Goal: Task Accomplishment & Management: Manage account settings

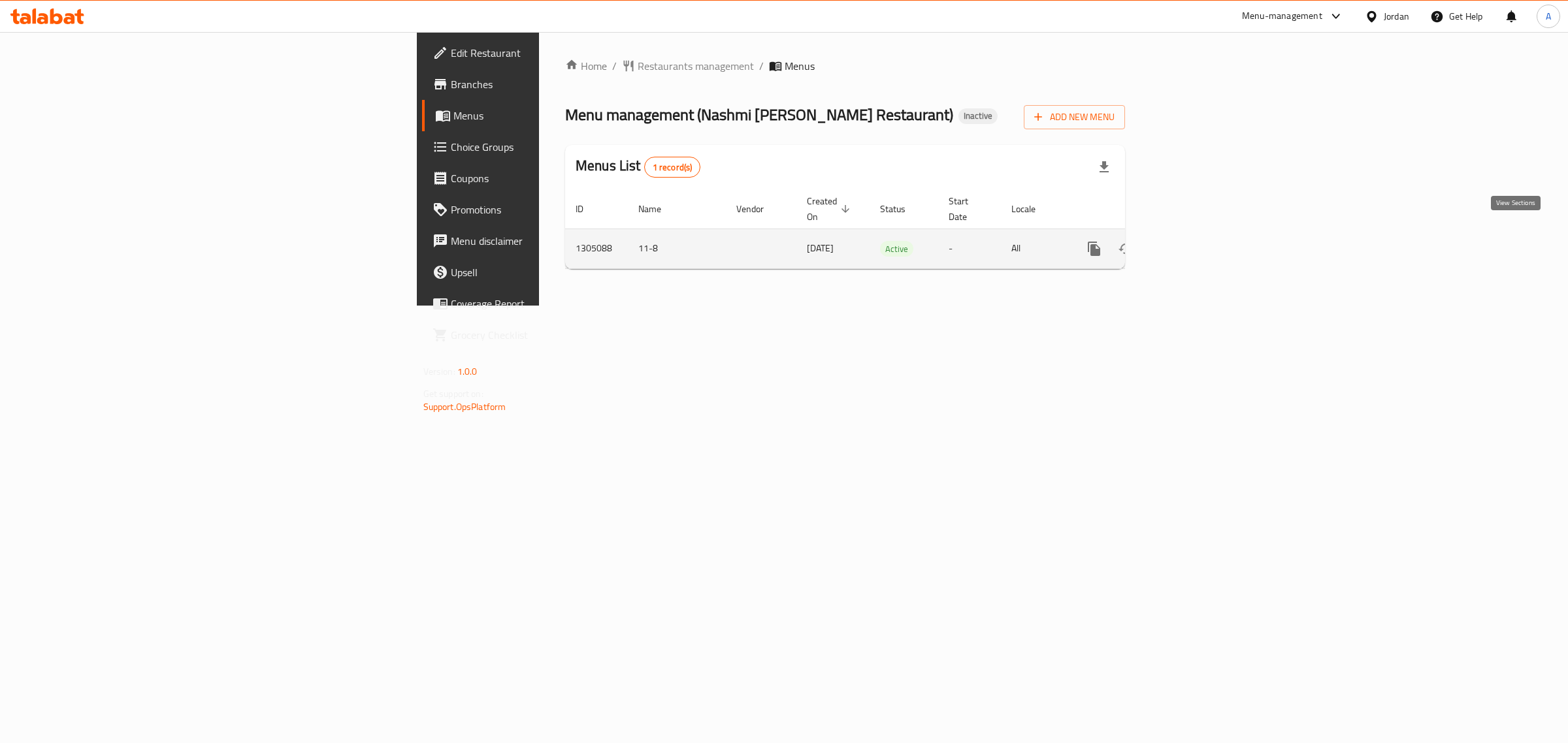
click at [1196, 241] on icon "enhanced table" at bounding box center [1188, 249] width 16 height 16
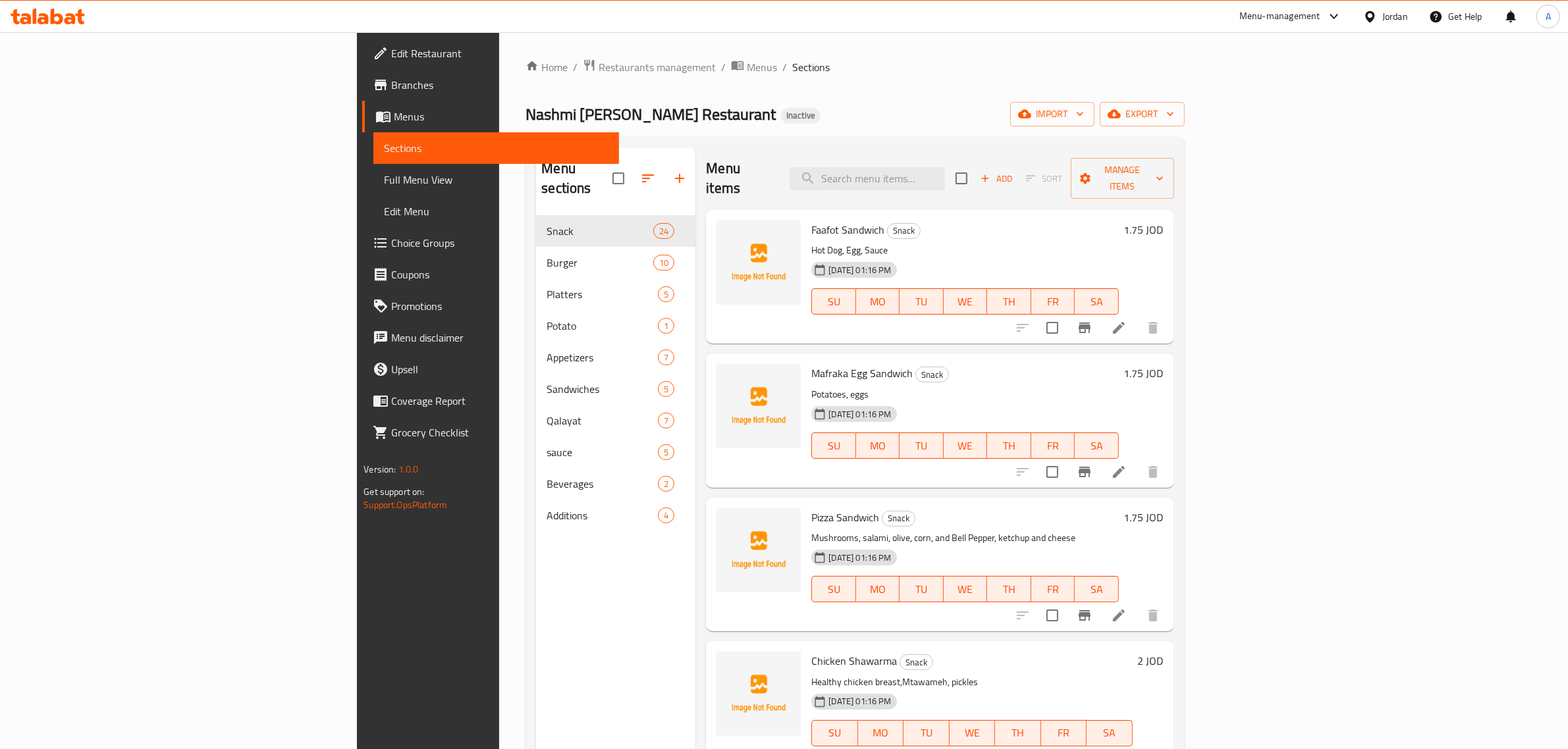
click at [984, 183] on div "Menu items Add Sort Manage items" at bounding box center [940, 178] width 468 height 62
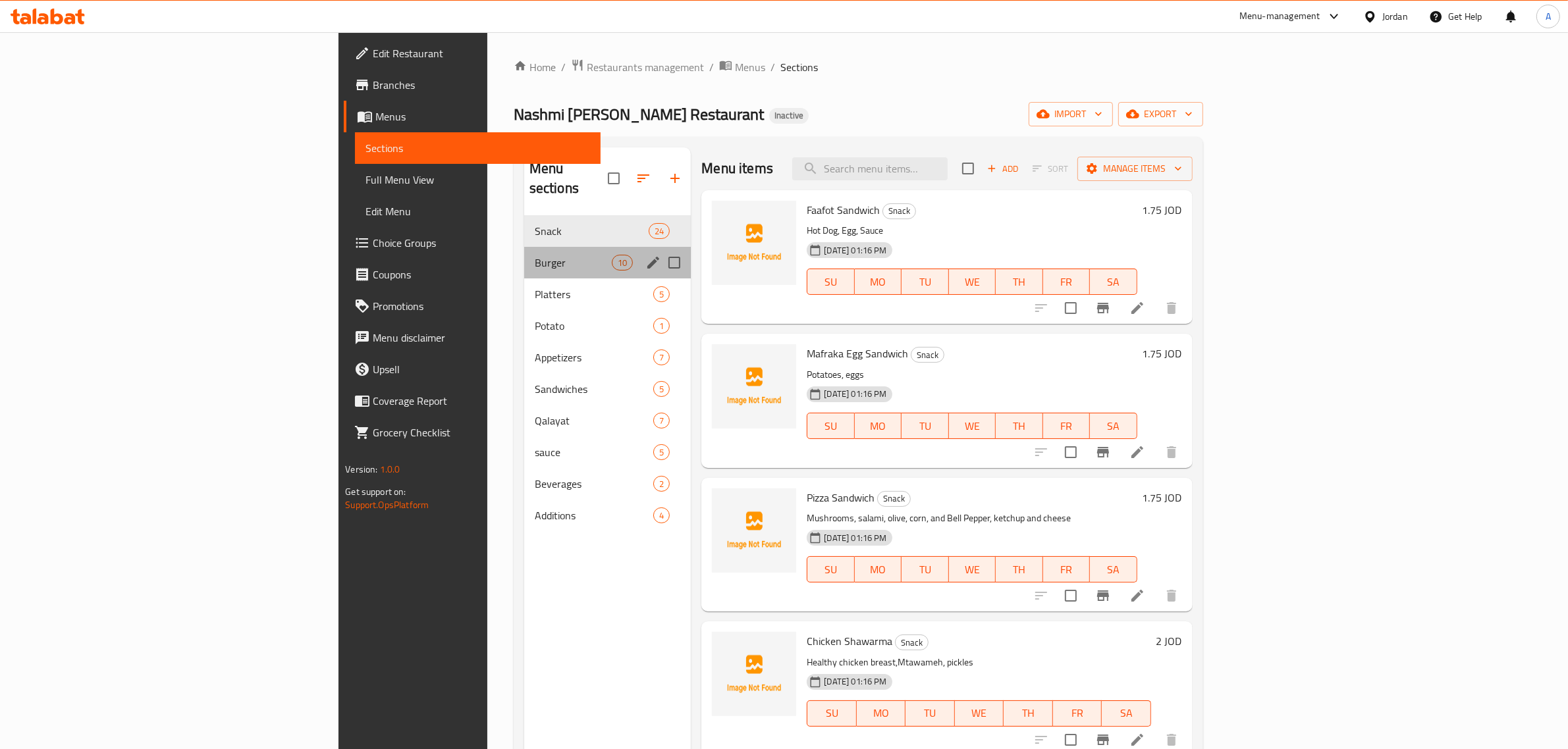
click at [525, 257] on div "Burger 10" at bounding box center [608, 263] width 167 height 32
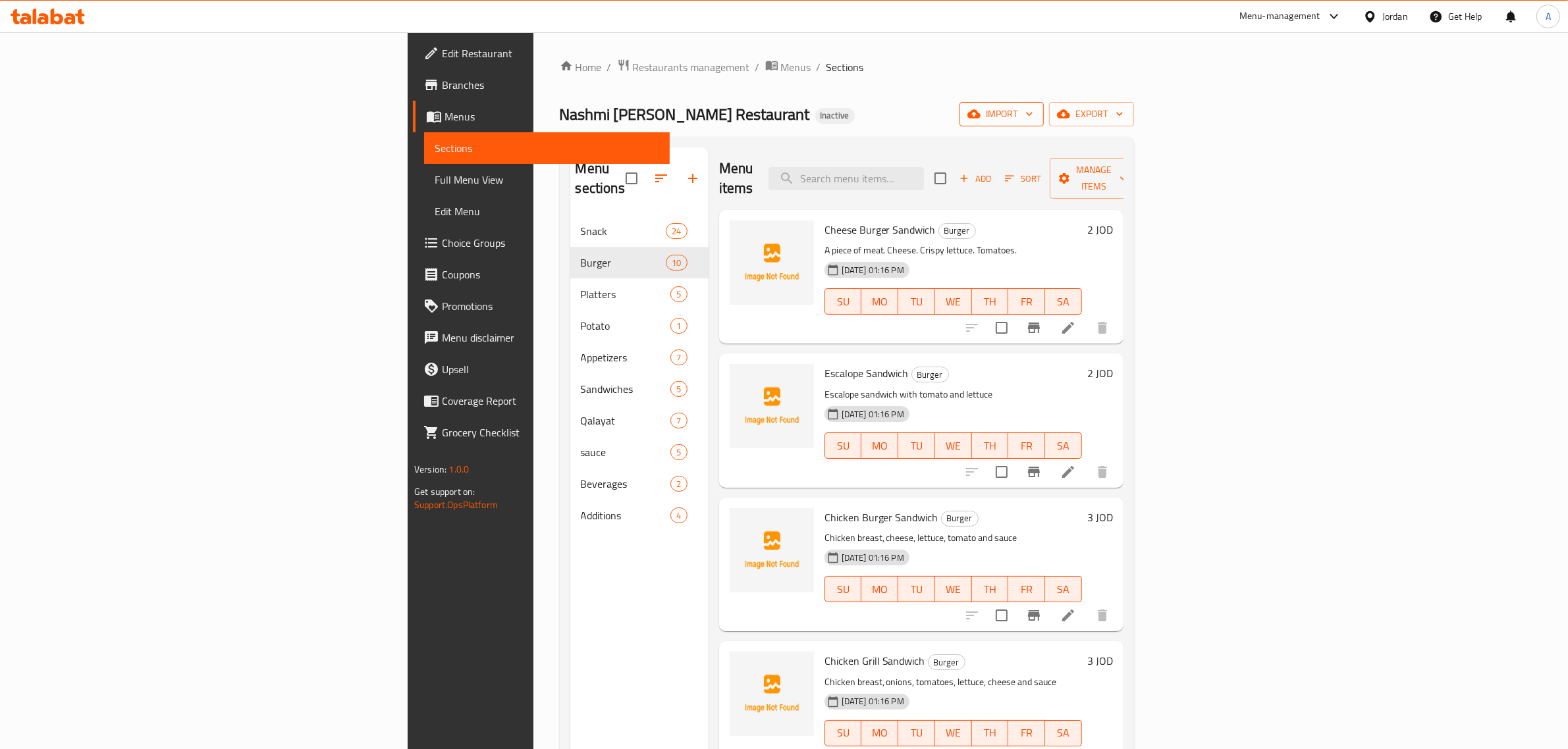
click at [1044, 103] on button "import" at bounding box center [1002, 114] width 84 height 25
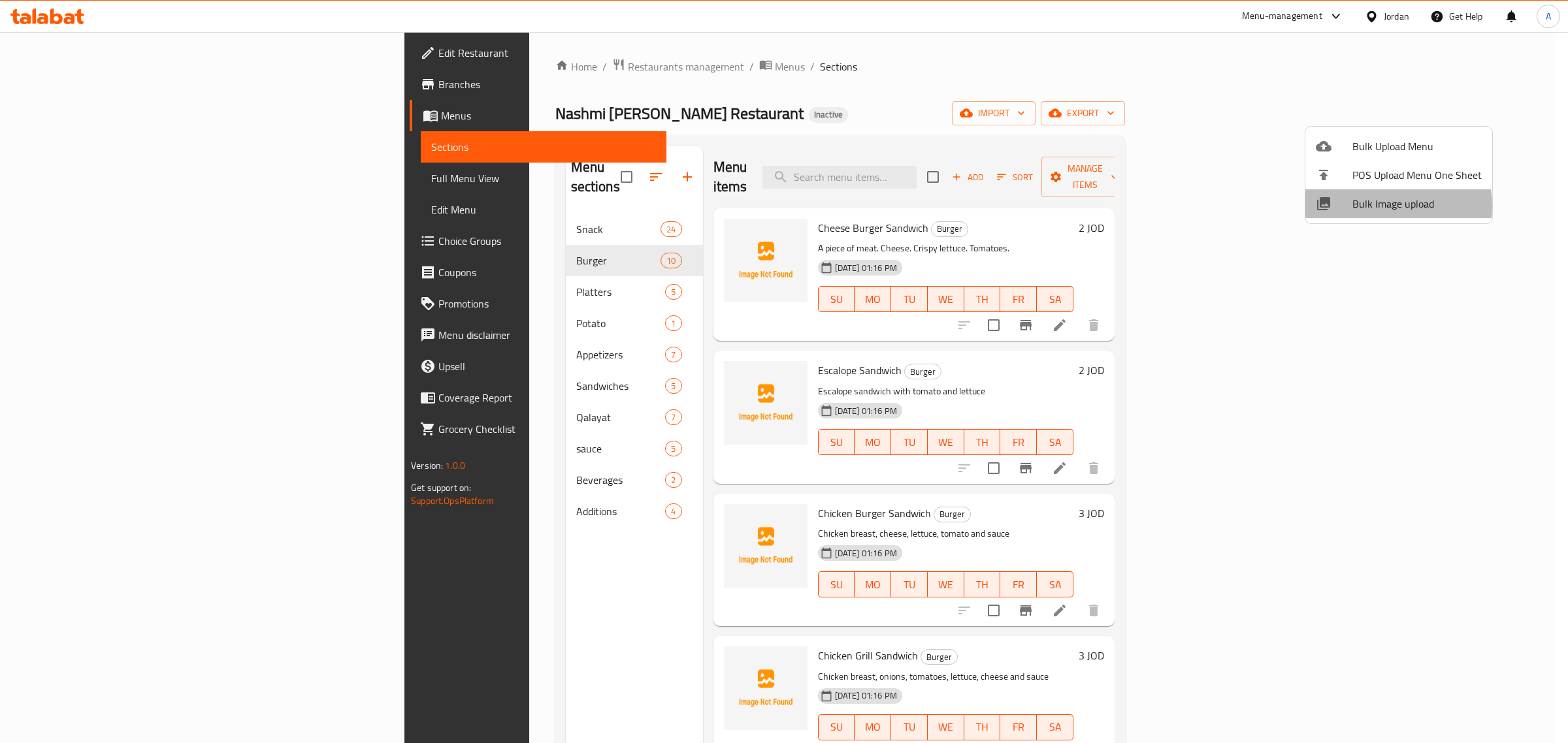
click at [1382, 206] on span "Bulk Image upload" at bounding box center [1417, 204] width 130 height 16
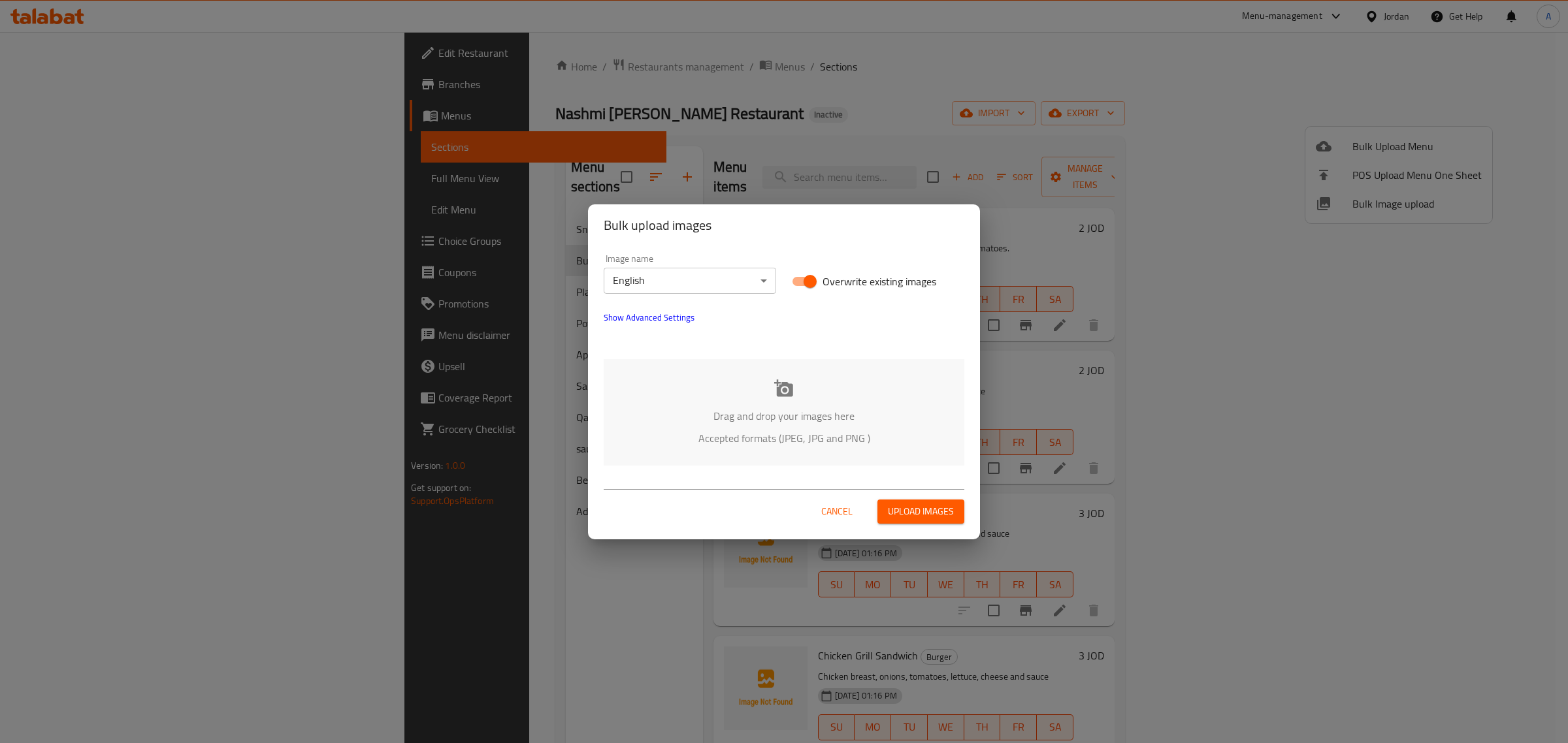
click at [719, 278] on body "​ Menu-management Jordan Get Help A Edit Restaurant Branches Menus Sections Ful…" at bounding box center [784, 387] width 1568 height 711
click at [687, 307] on li "Arabic" at bounding box center [690, 304] width 172 height 24
click at [765, 384] on div "Drag and drop your images here Accepted formats (JPEG, JPG and PNG )" at bounding box center [784, 412] width 361 height 107
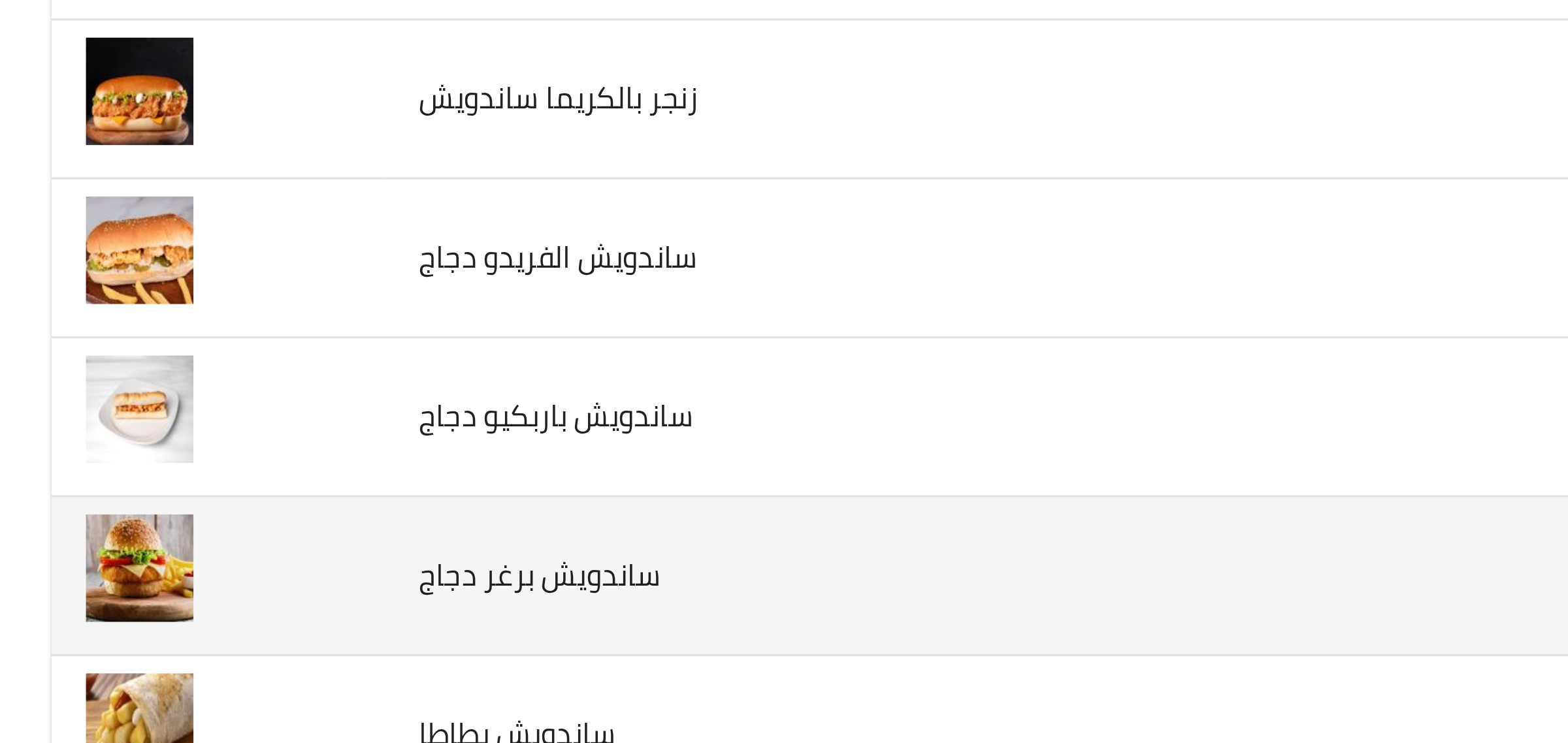
scroll to position [417, 0]
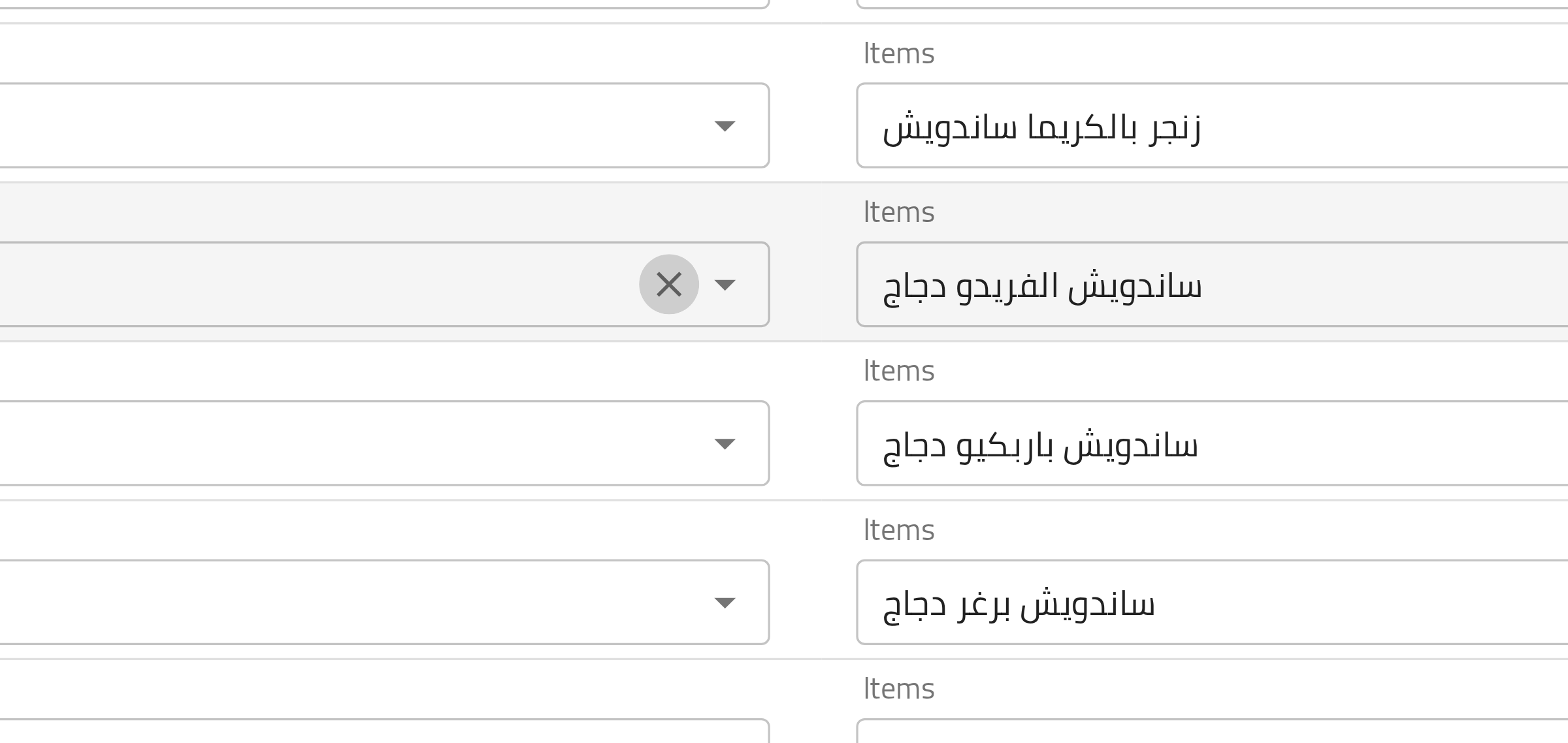
click at [894, 303] on icon "Clear" at bounding box center [901, 297] width 13 height 13
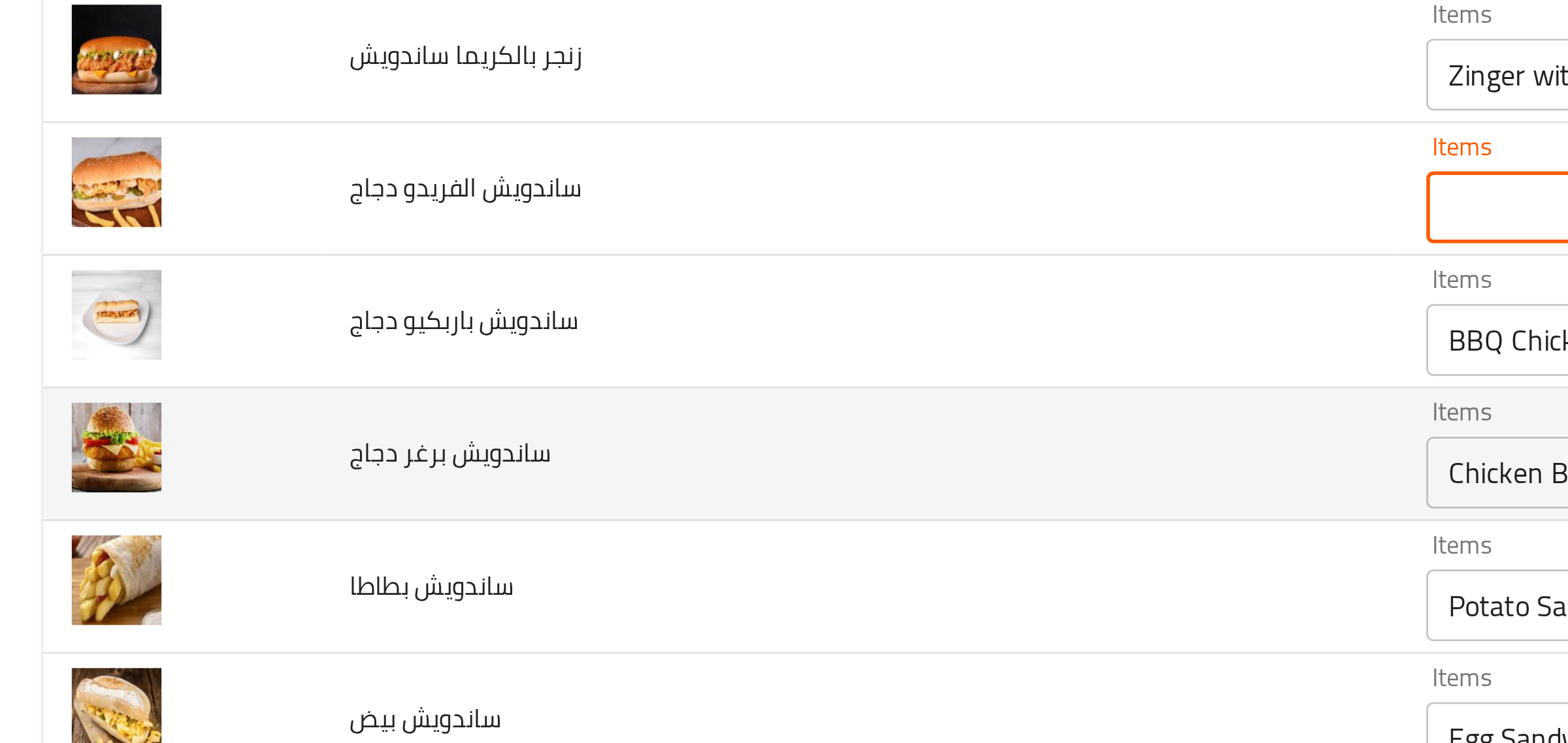
scroll to position [459, 0]
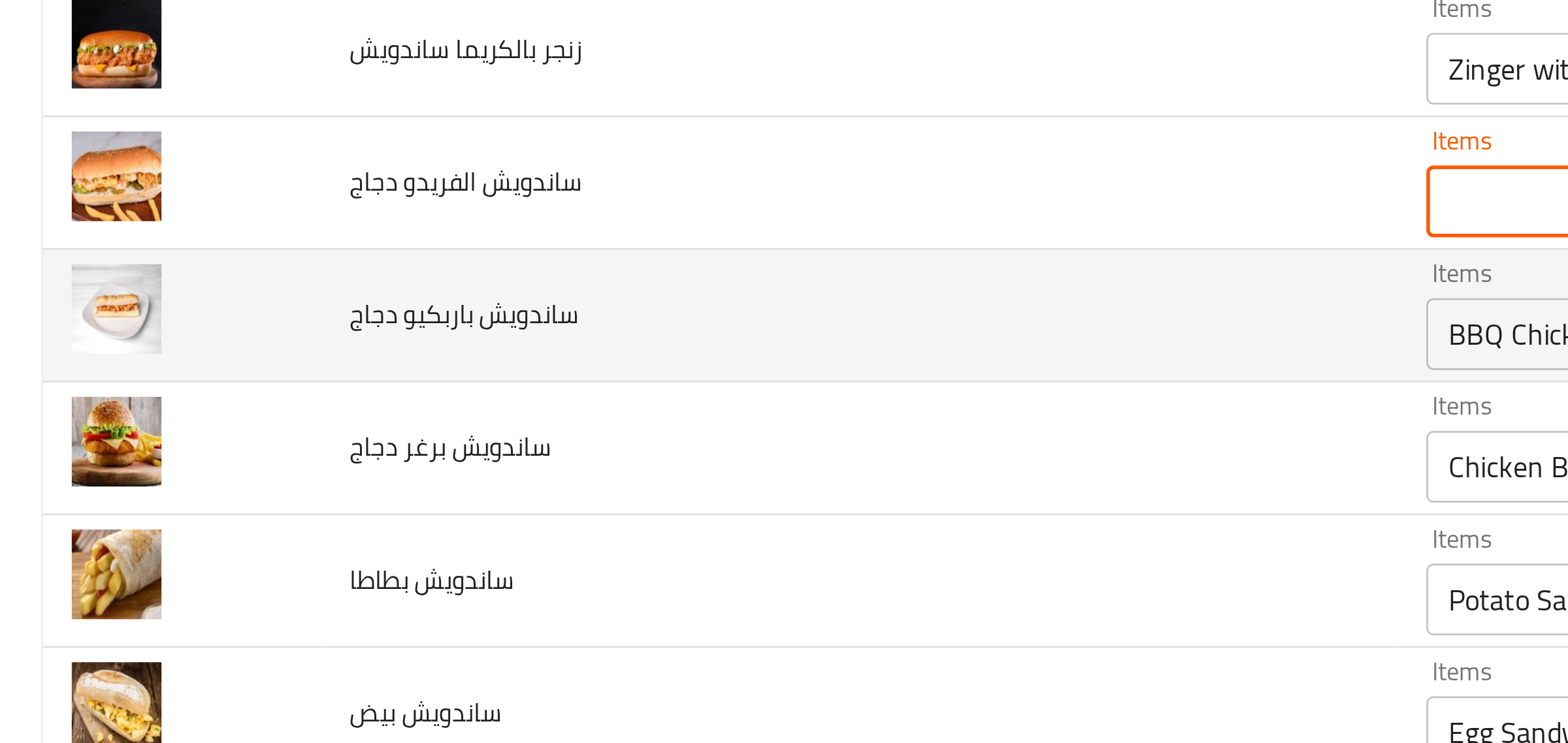
click at [520, 316] on div "BBQ Chicken Sandwich Items" at bounding box center [725, 303] width 412 height 26
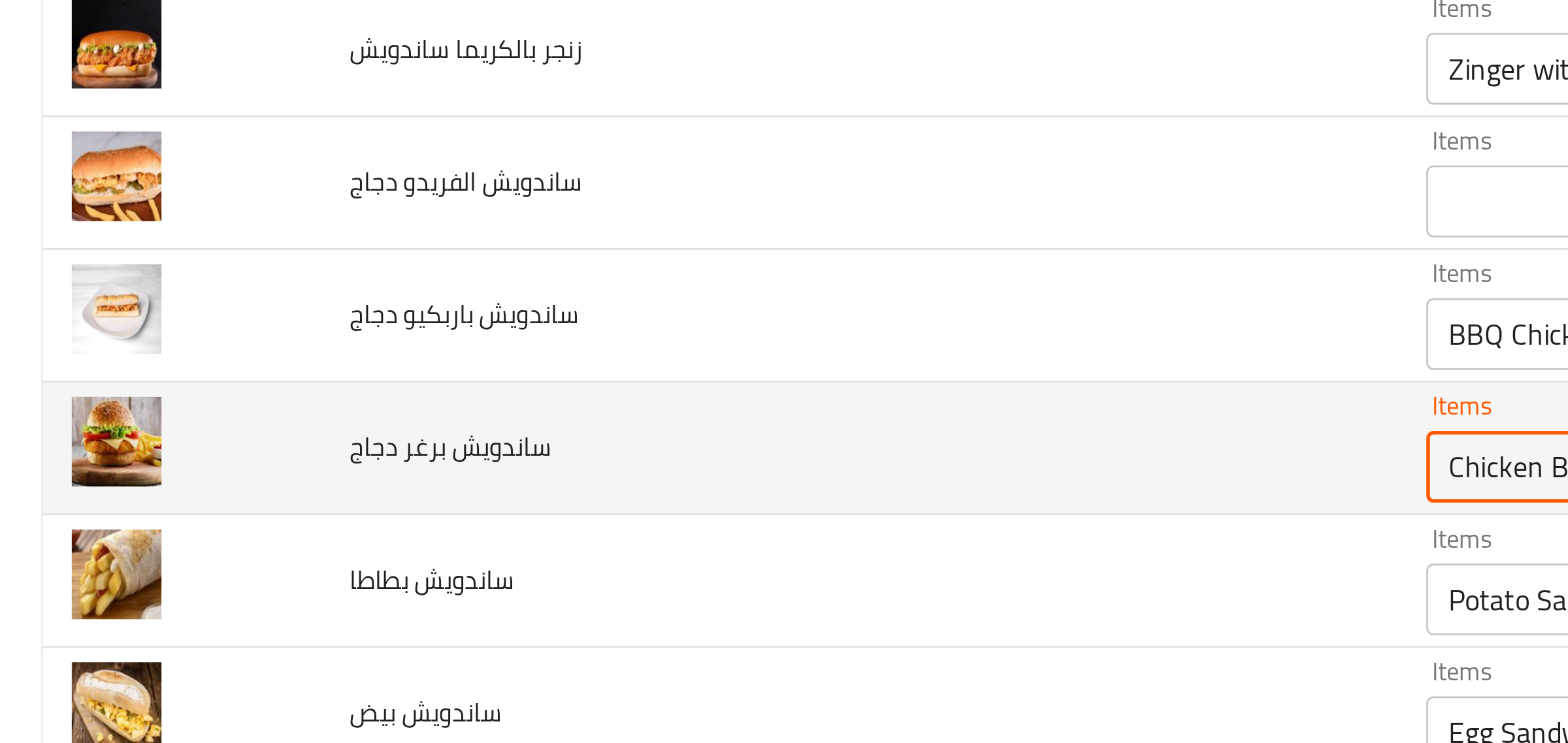
click at [523, 353] on دجاج "Chicken Burger Sandwich" at bounding box center [706, 351] width 366 height 18
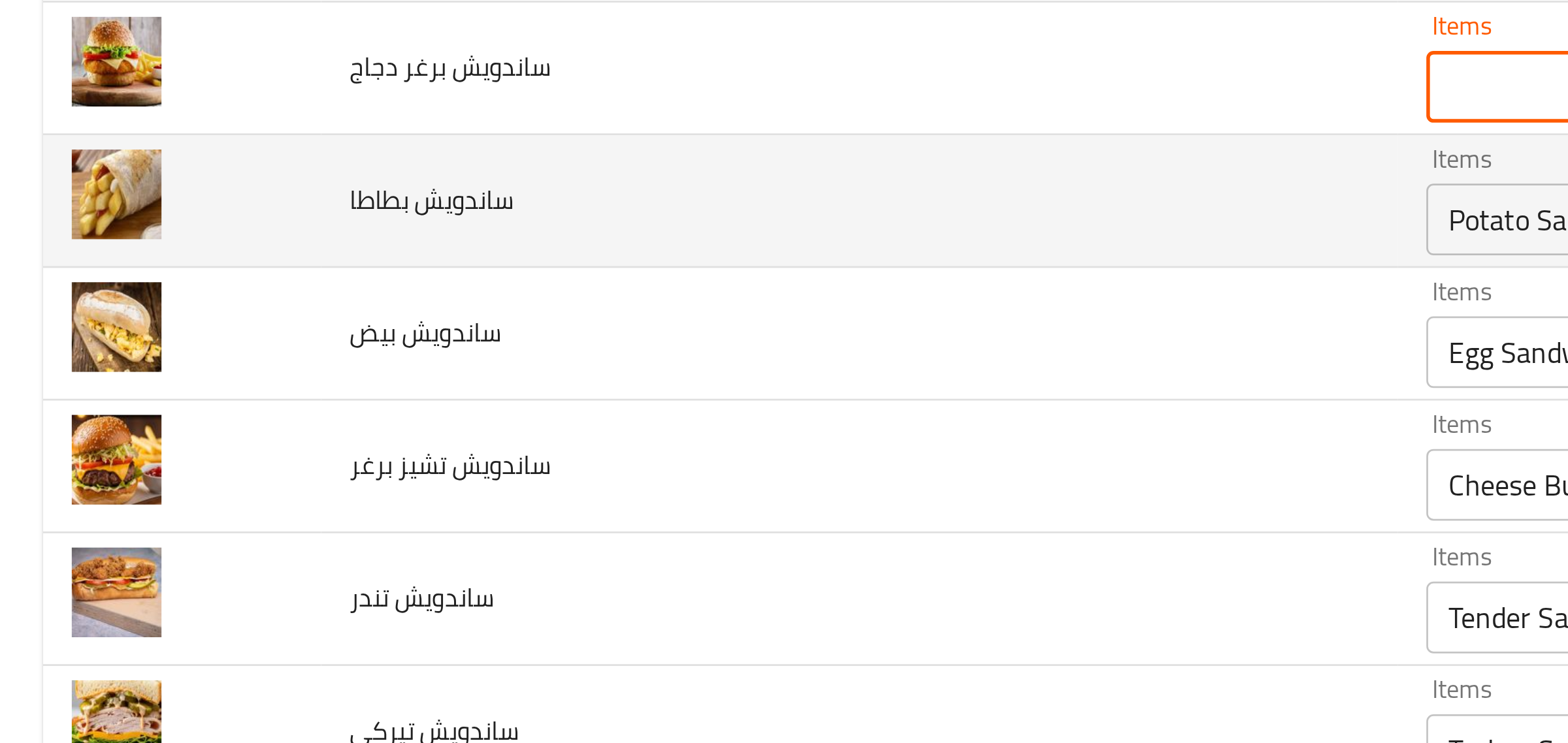
scroll to position [608, 0]
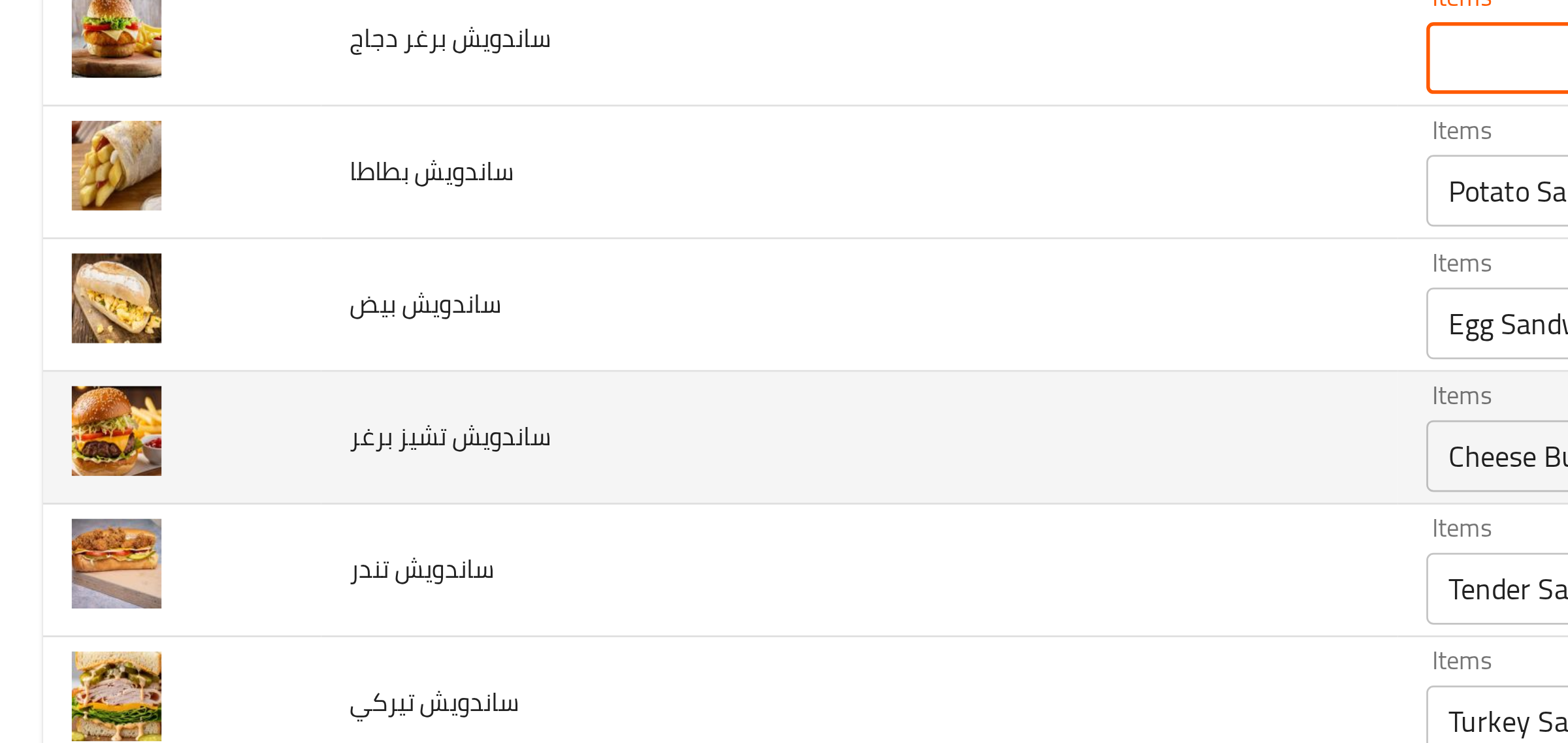
click at [523, 345] on برغر "Cheese Burger Sandwich" at bounding box center [706, 347] width 366 height 18
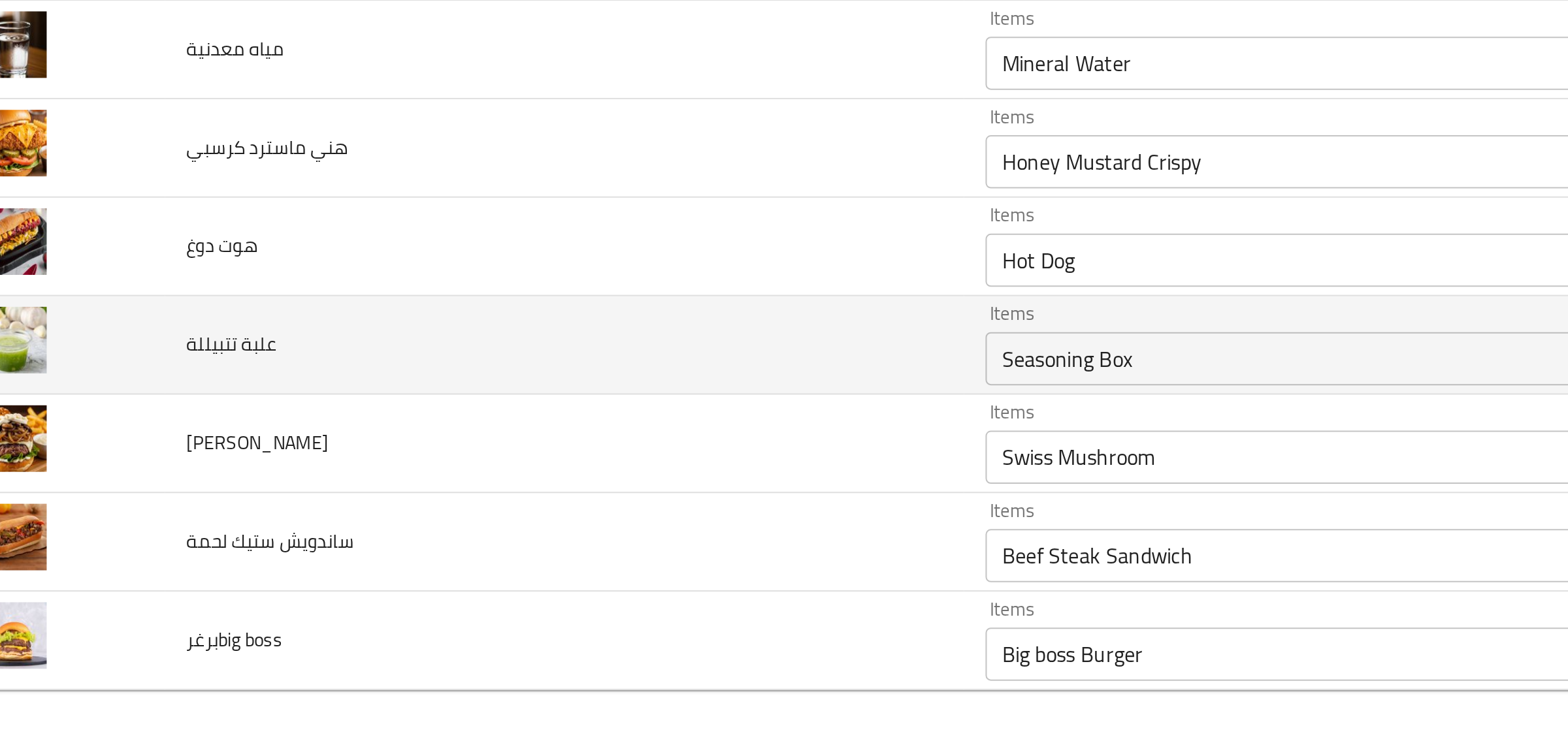
scroll to position [0, 0]
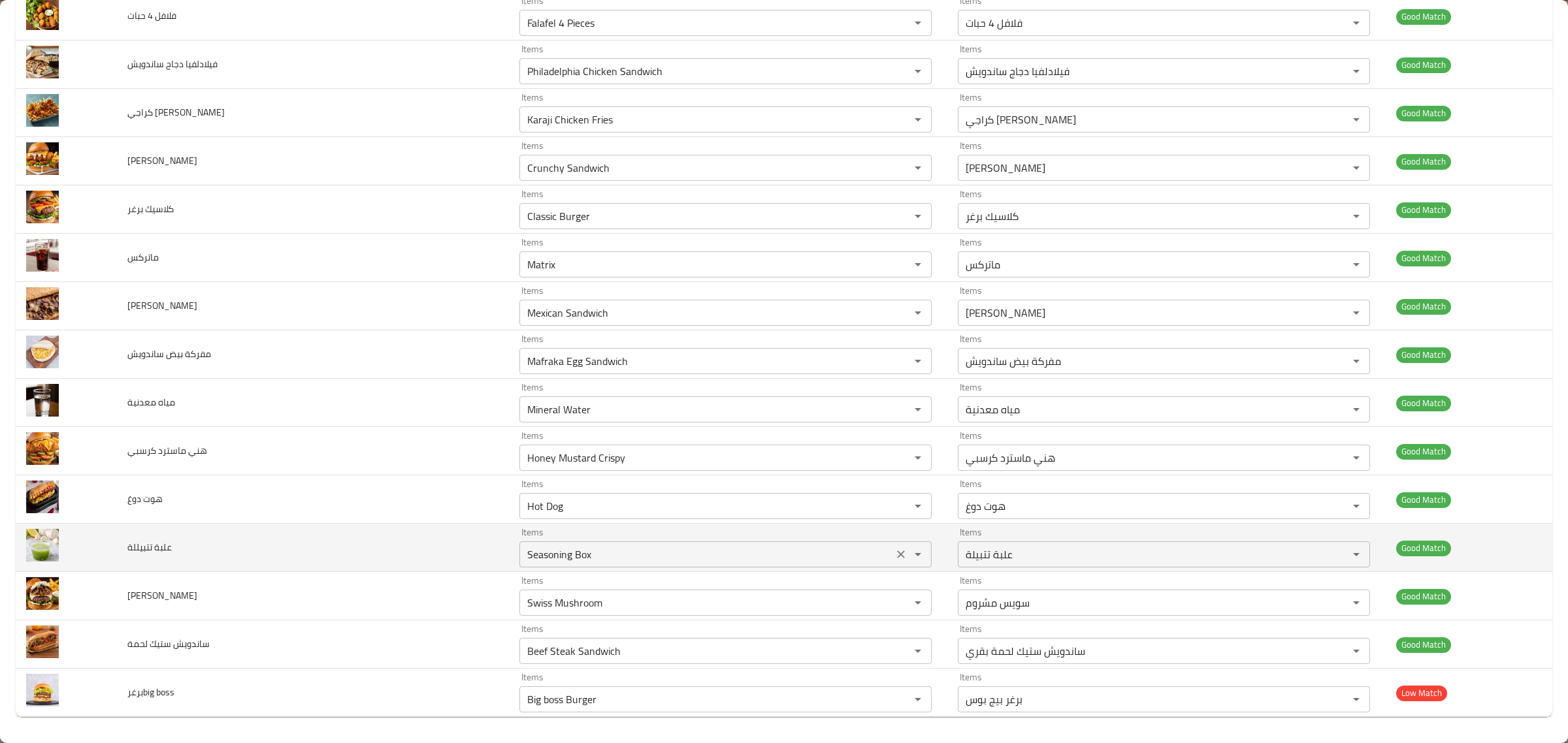
drag, startPoint x: 843, startPoint y: 605, endPoint x: 472, endPoint y: 550, distance: 375.1
click at [894, 604] on icon "Clear" at bounding box center [901, 602] width 13 height 13
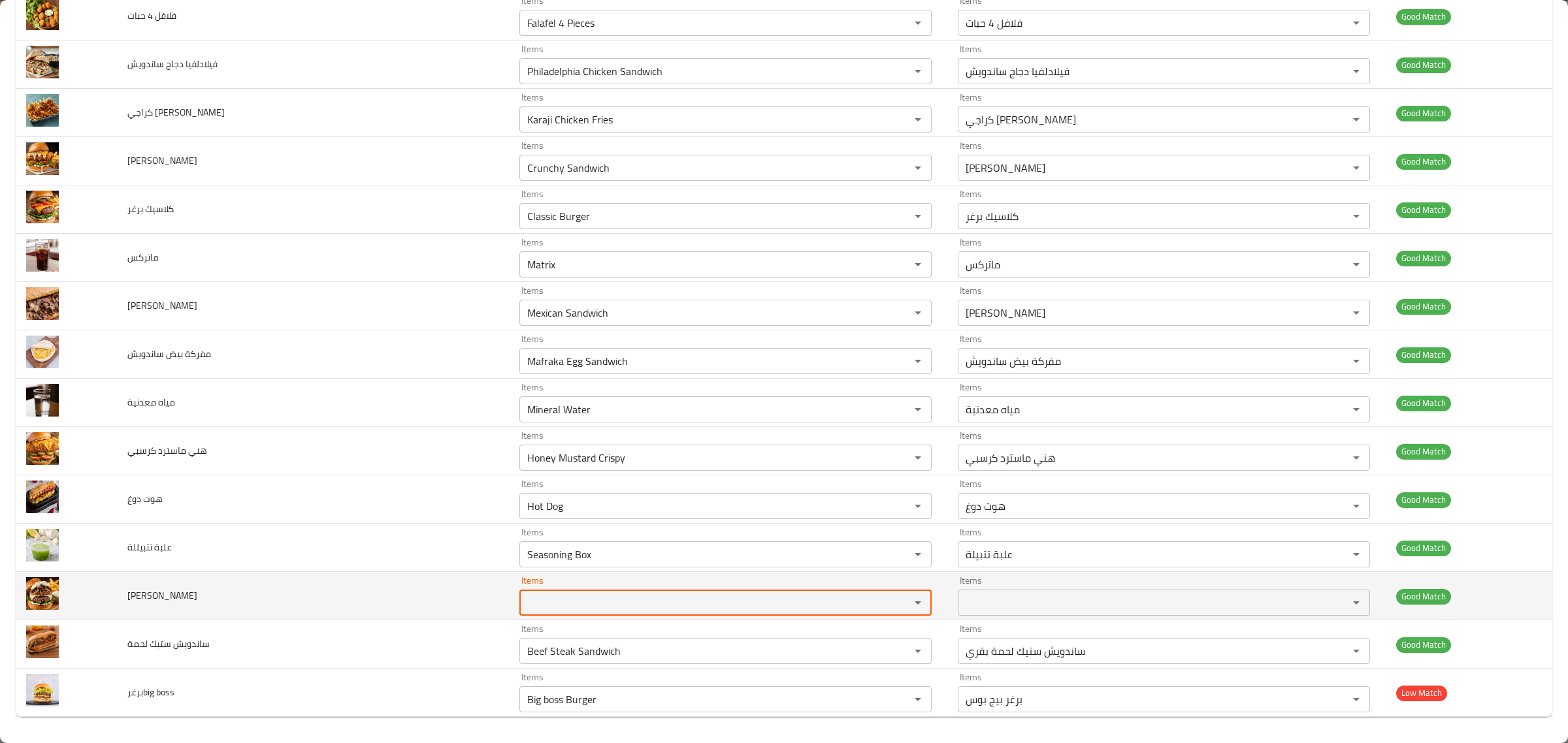
click at [149, 591] on span "[PERSON_NAME]" at bounding box center [162, 595] width 70 height 17
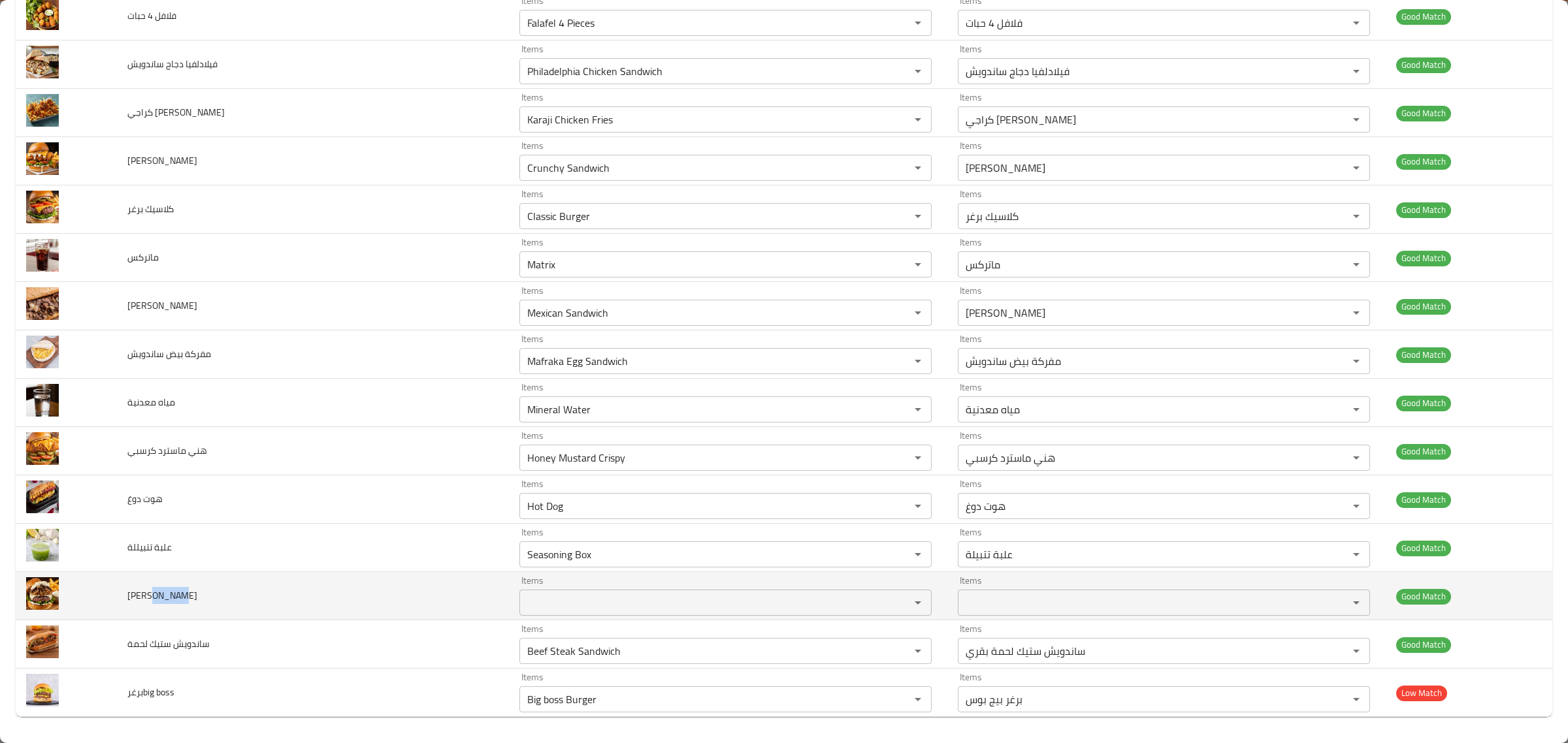
click at [149, 591] on span "[PERSON_NAME]" at bounding box center [162, 595] width 70 height 17
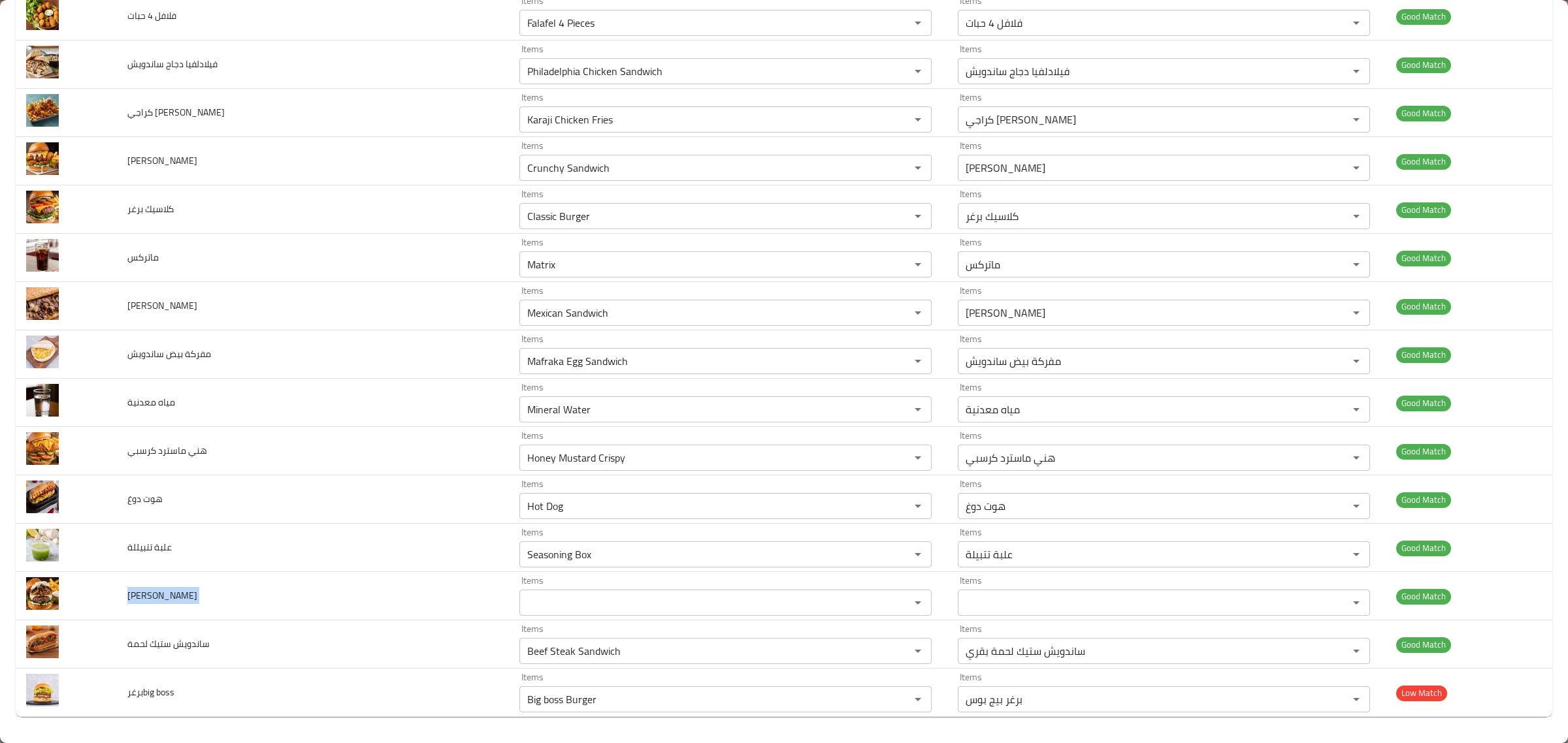
copy span "[PERSON_NAME]"
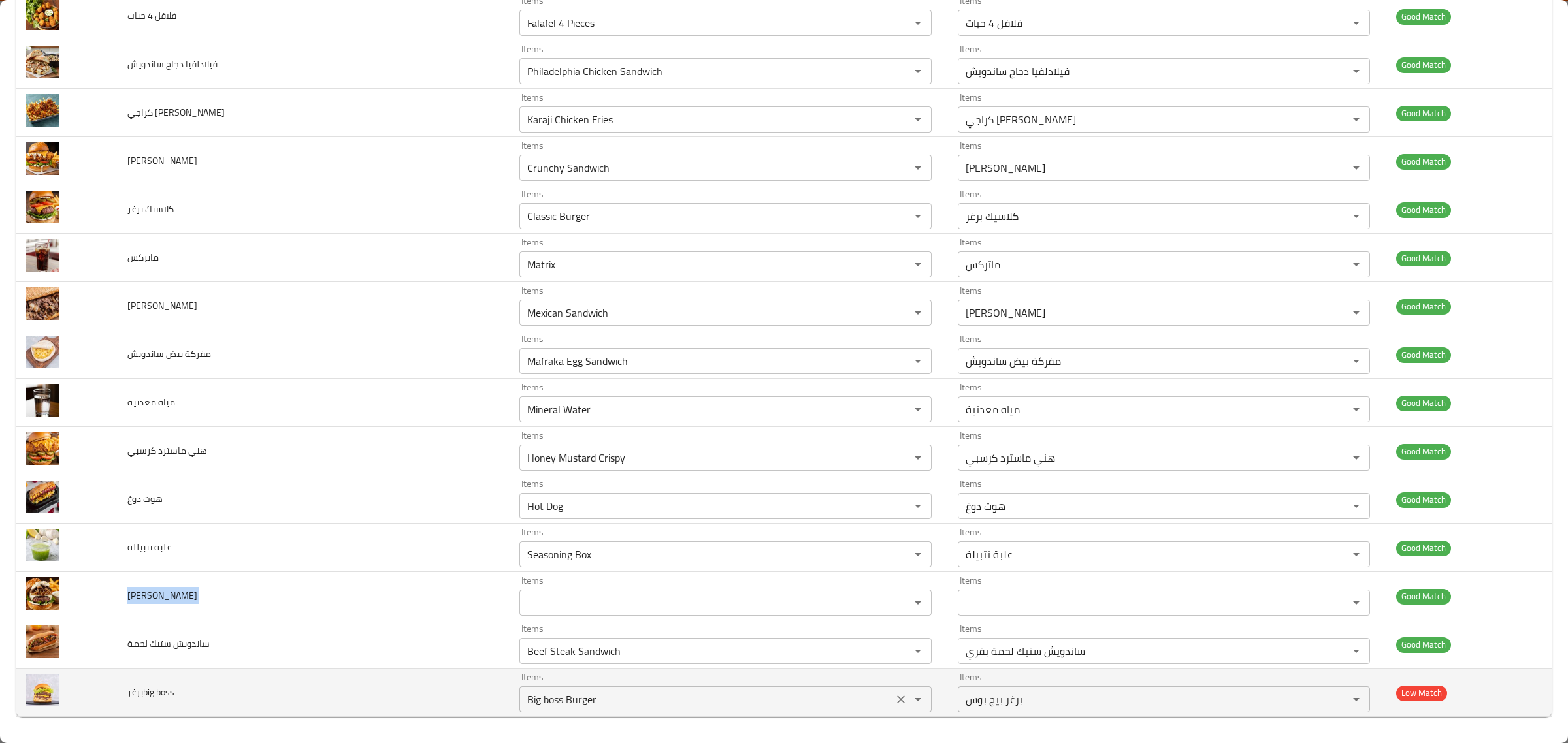
click at [892, 707] on div "enhanced table" at bounding box center [909, 699] width 34 height 18
click at [365, 690] on td "برغرbig boss" at bounding box center [313, 692] width 392 height 48
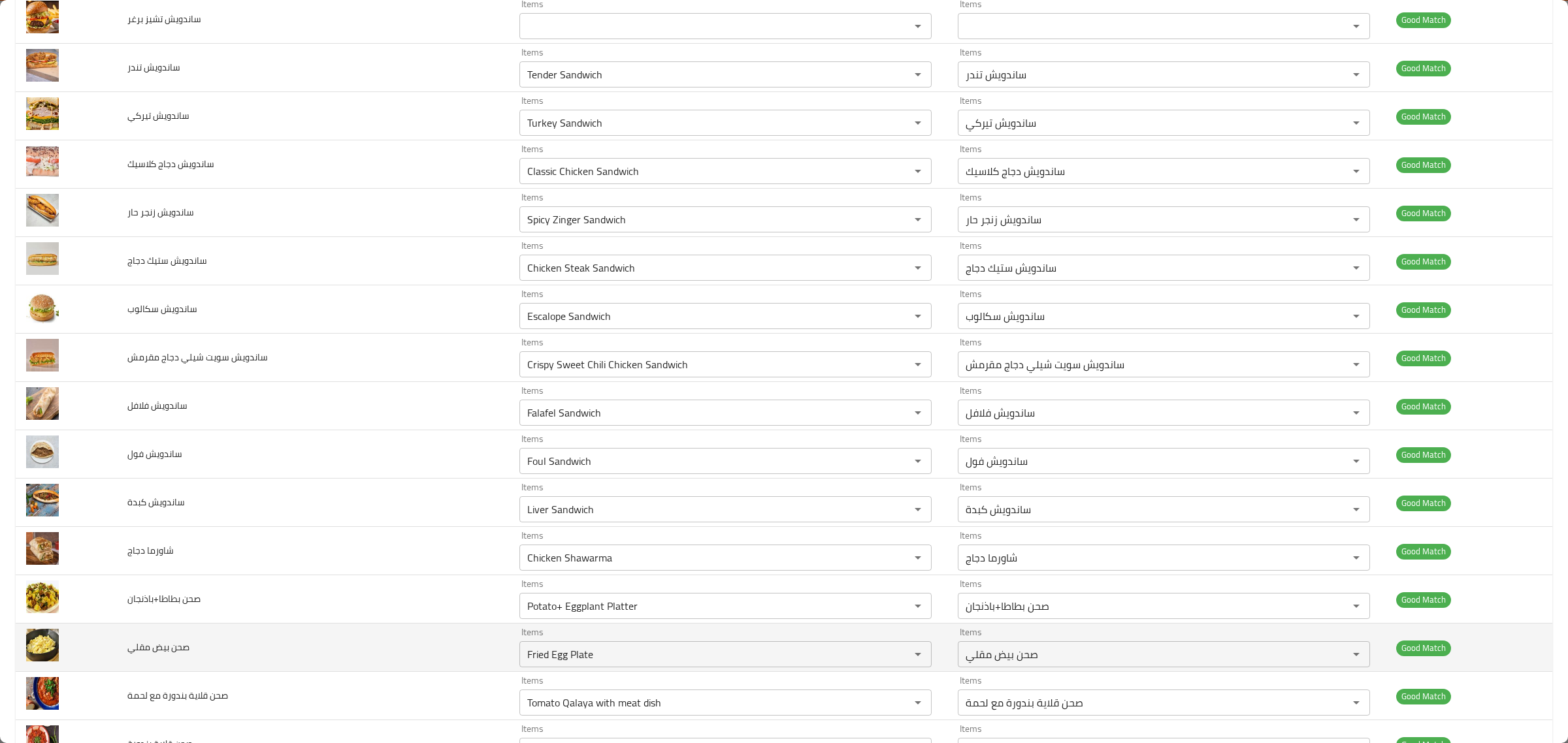
scroll to position [671, 0]
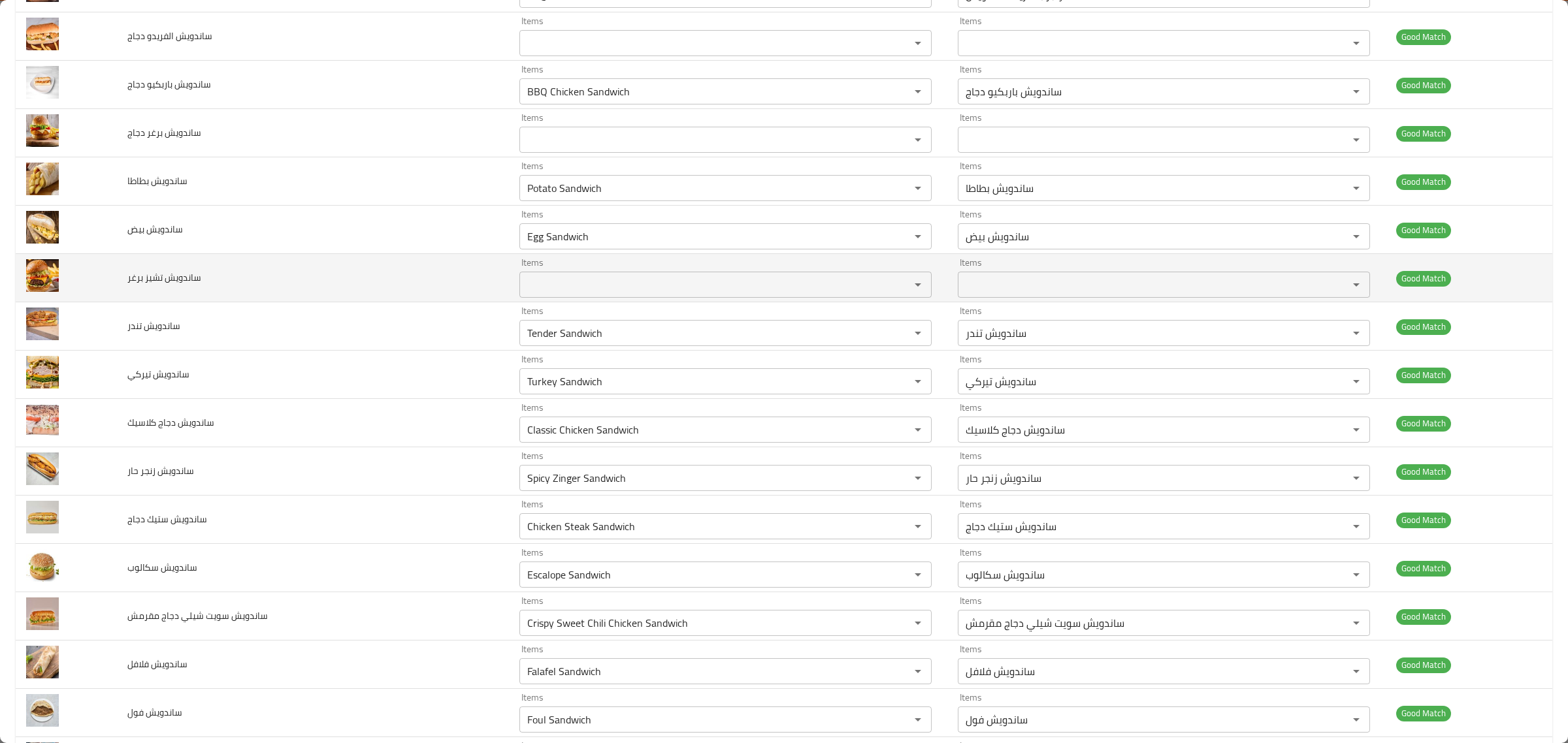
click at [161, 277] on span "ساندويش تشيز برغر" at bounding box center [164, 277] width 74 height 17
copy span "ساندويش تشيز برغر"
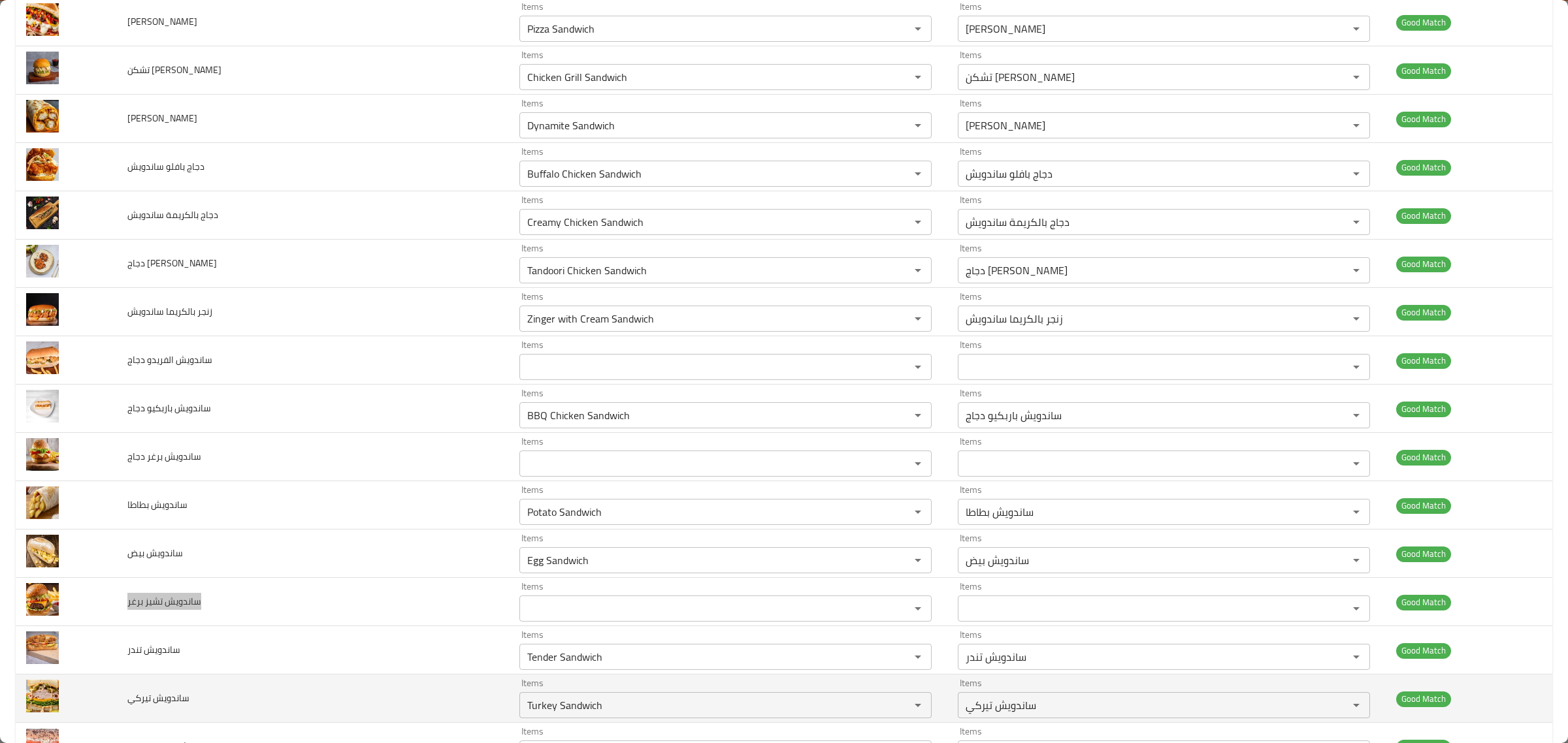
scroll to position [344, 0]
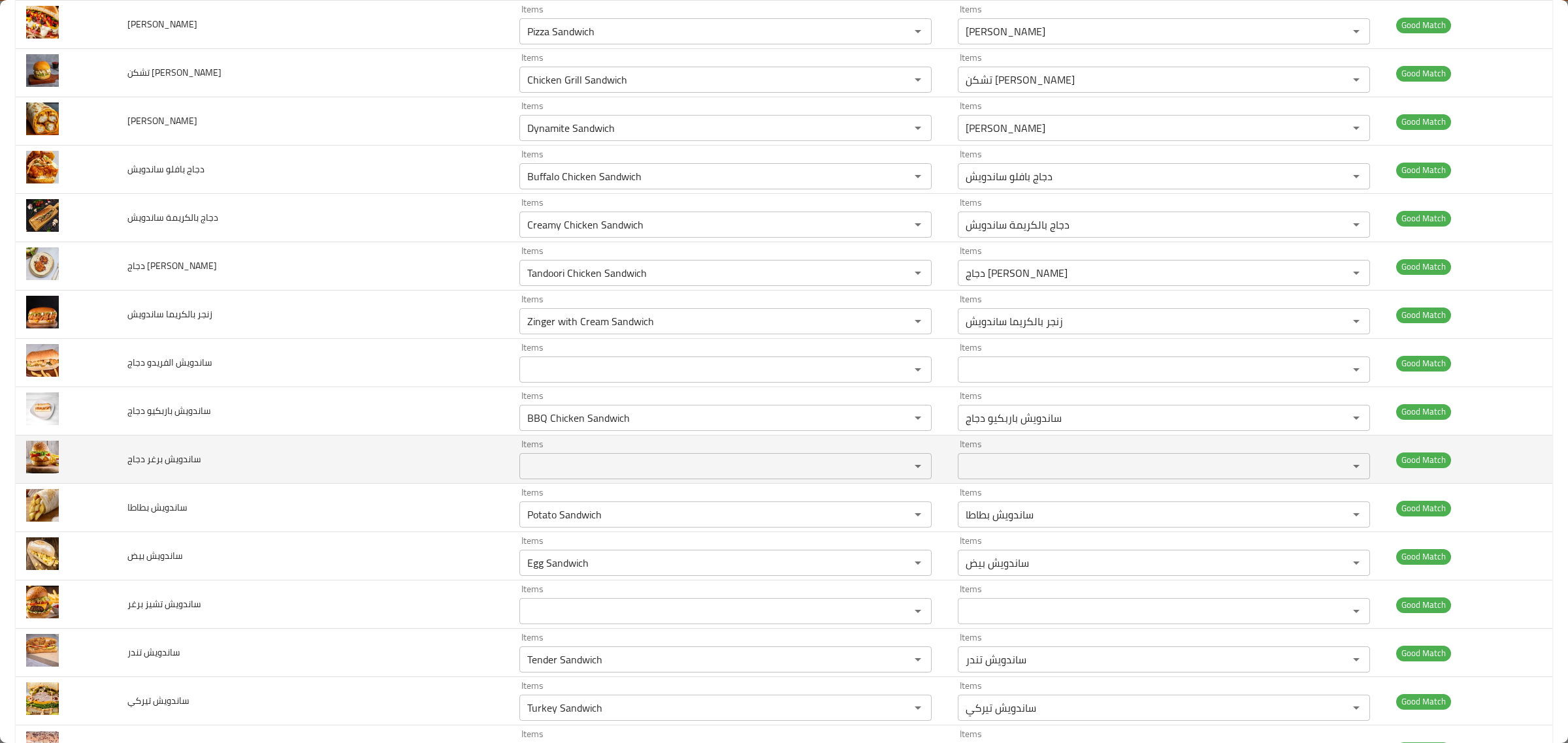
click at [181, 467] on span "ساندويش برغر دجاج" at bounding box center [164, 458] width 74 height 17
copy span "ساندويش برغر دجاج"
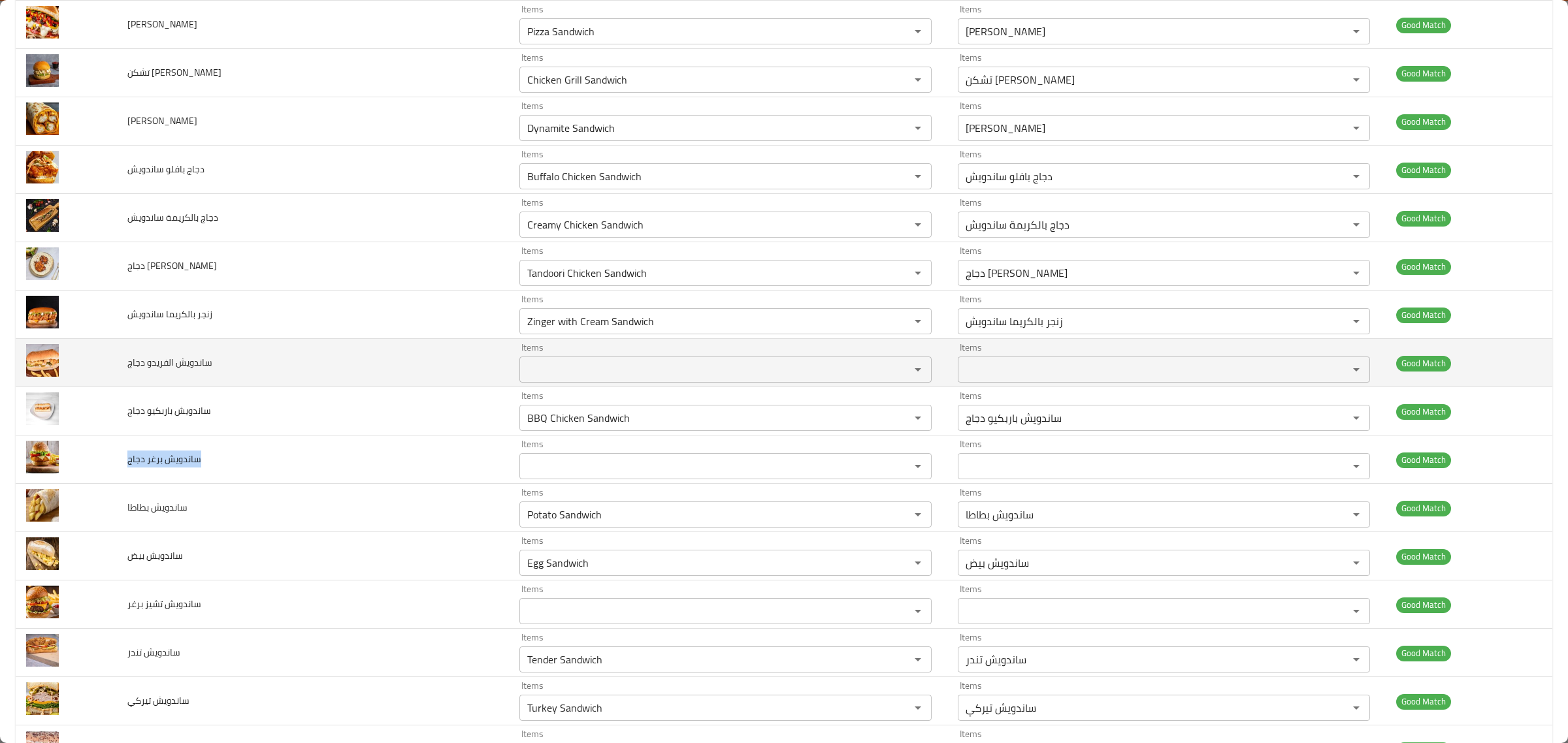
click at [187, 360] on span "ساندويش الفريدو دجاج" at bounding box center [169, 362] width 85 height 17
copy span "ساندويش الفريدو دجاج"
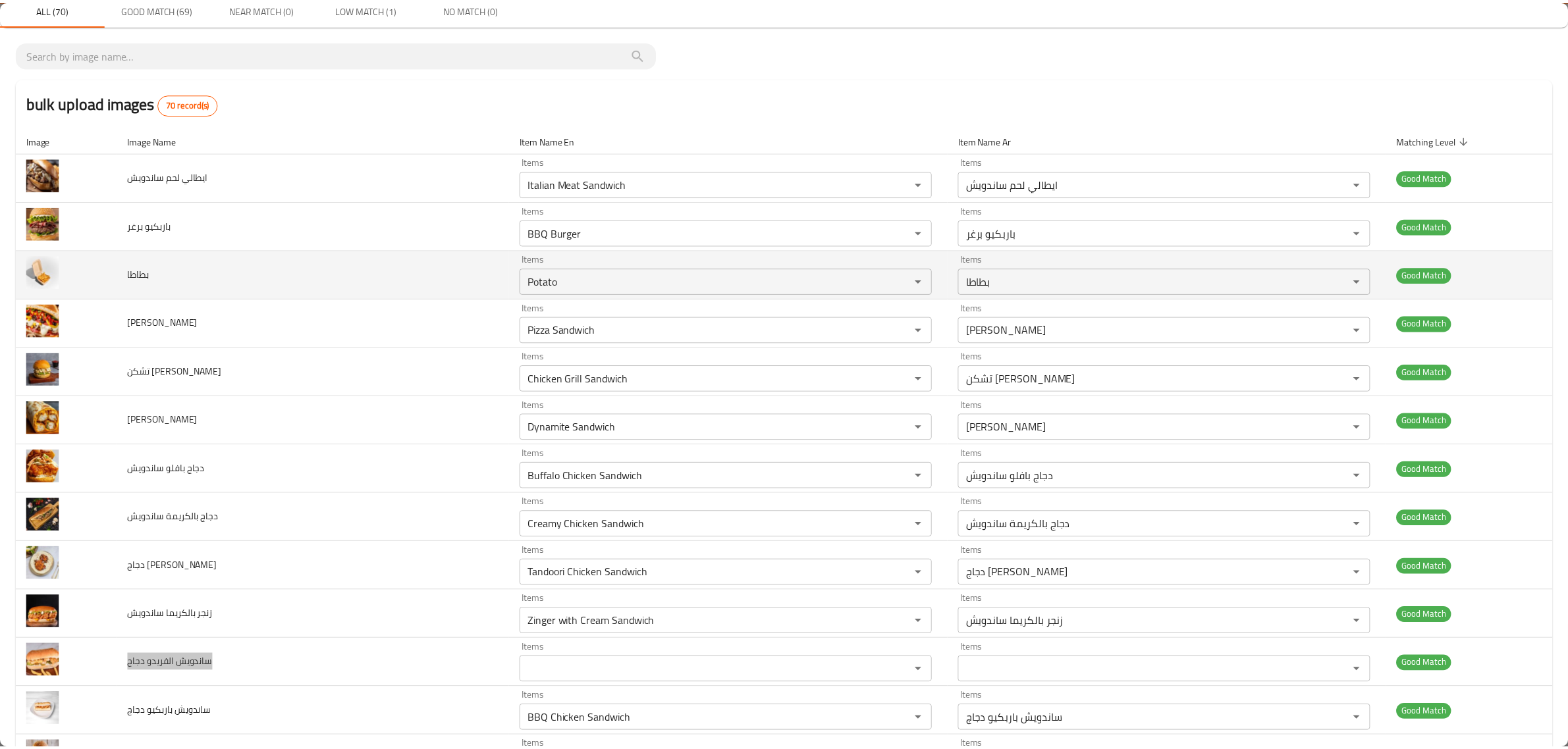
scroll to position [0, 0]
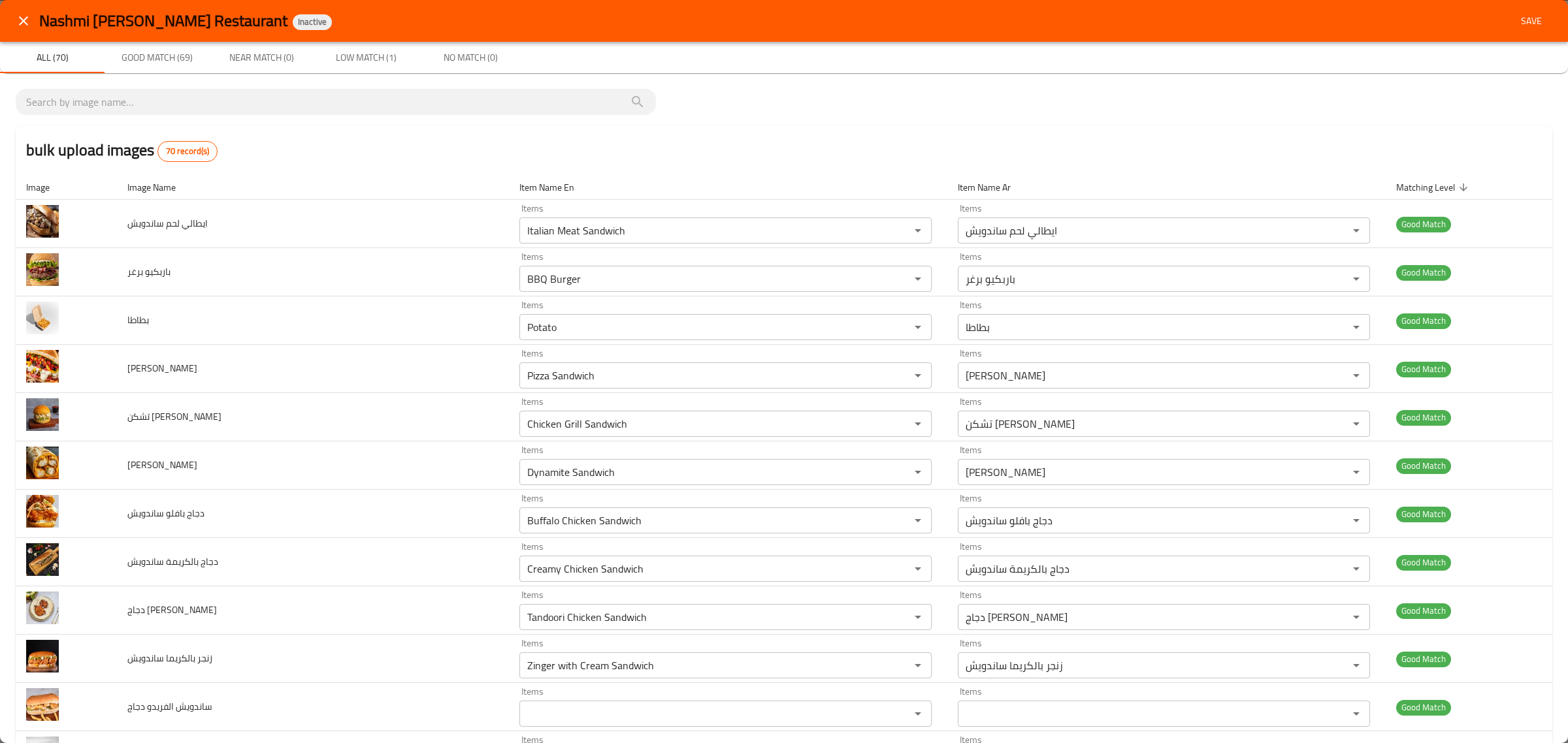
click at [1528, 32] on button "Save" at bounding box center [1531, 21] width 42 height 25
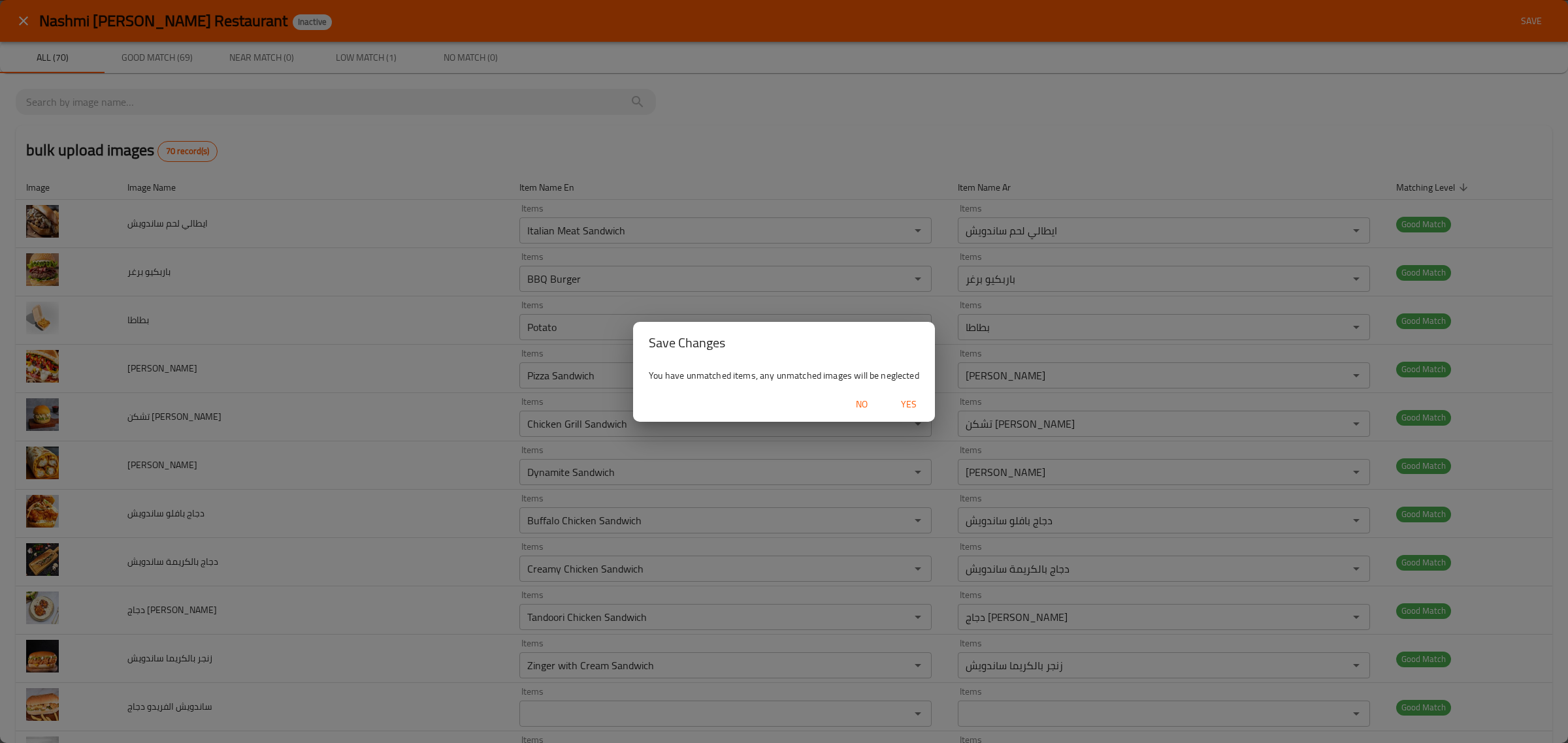
click at [912, 397] on span "Yes" at bounding box center [909, 405] width 32 height 17
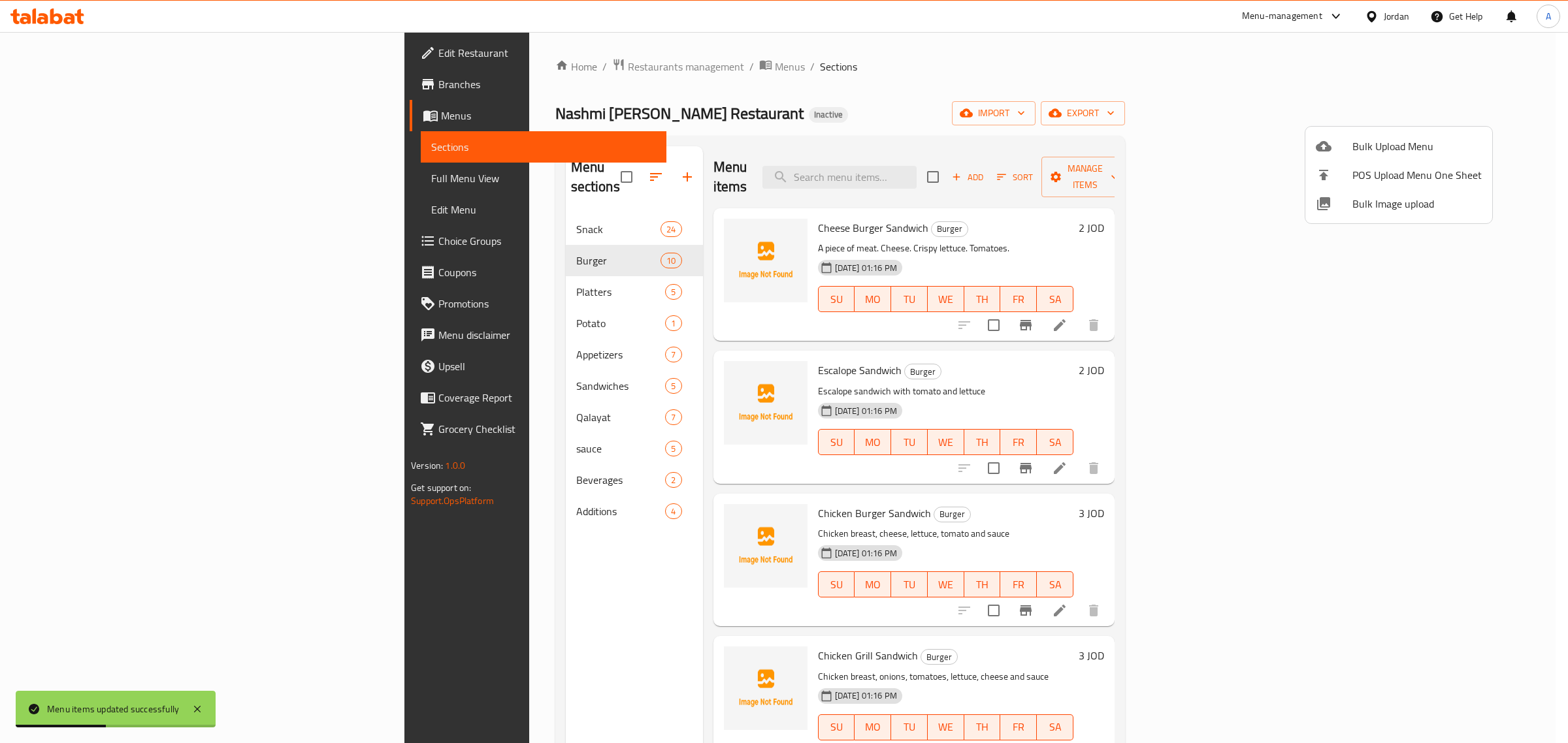
click at [364, 213] on div at bounding box center [784, 372] width 1568 height 743
click at [576, 221] on span "Snack" at bounding box center [618, 229] width 85 height 16
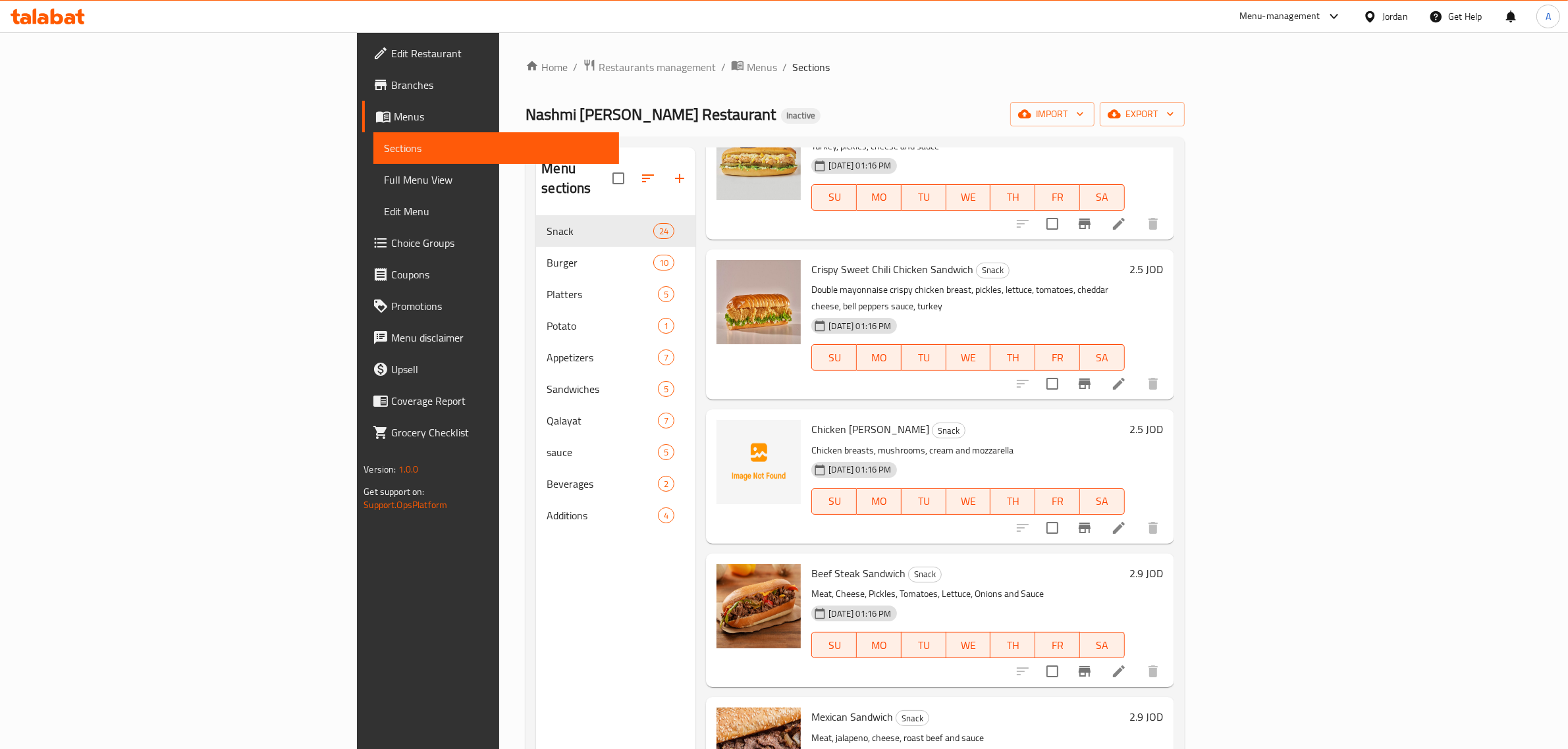
scroll to position [2733, 0]
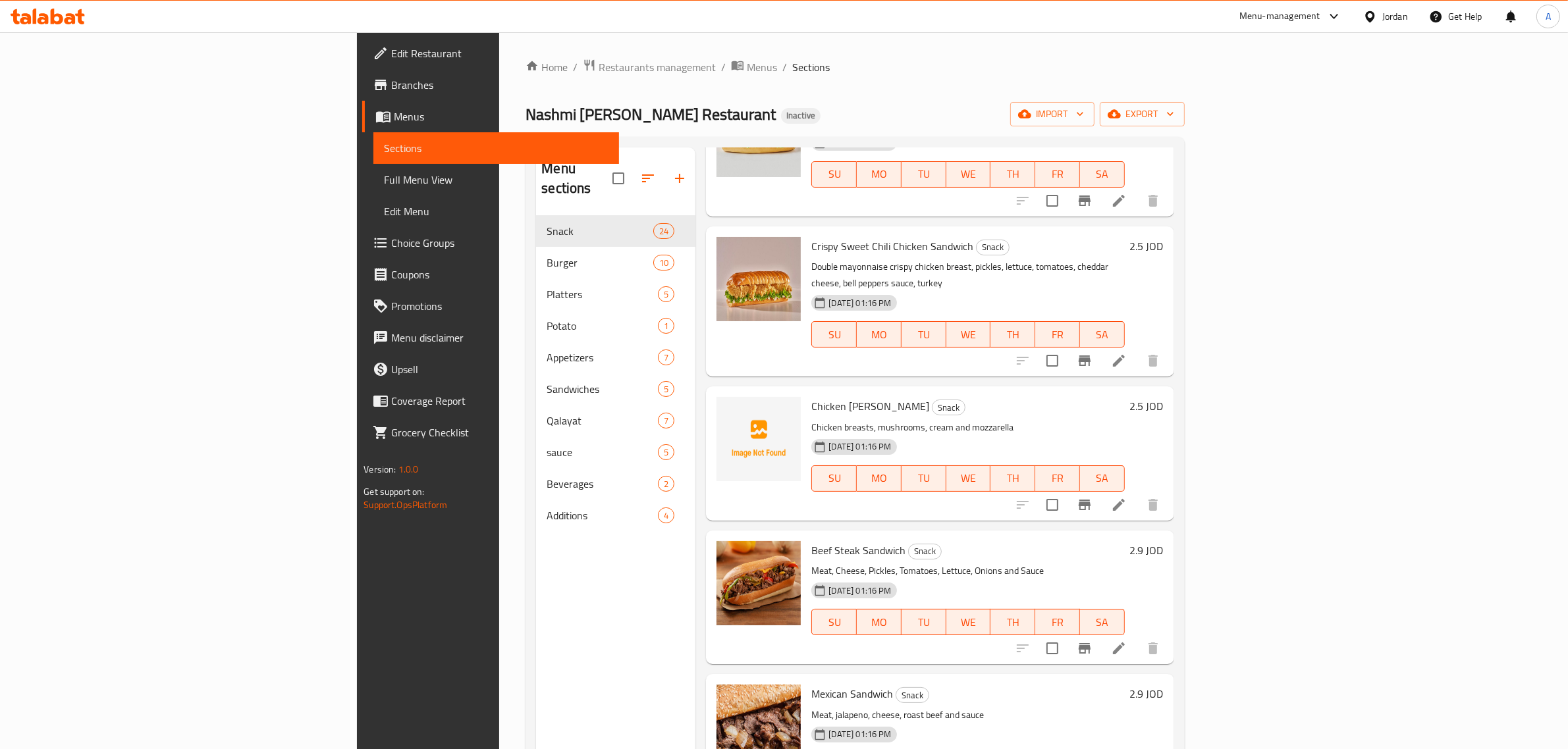
click at [1003, 419] on p "Chicken breasts, mushrooms, cream and mozzarella" at bounding box center [968, 427] width 312 height 17
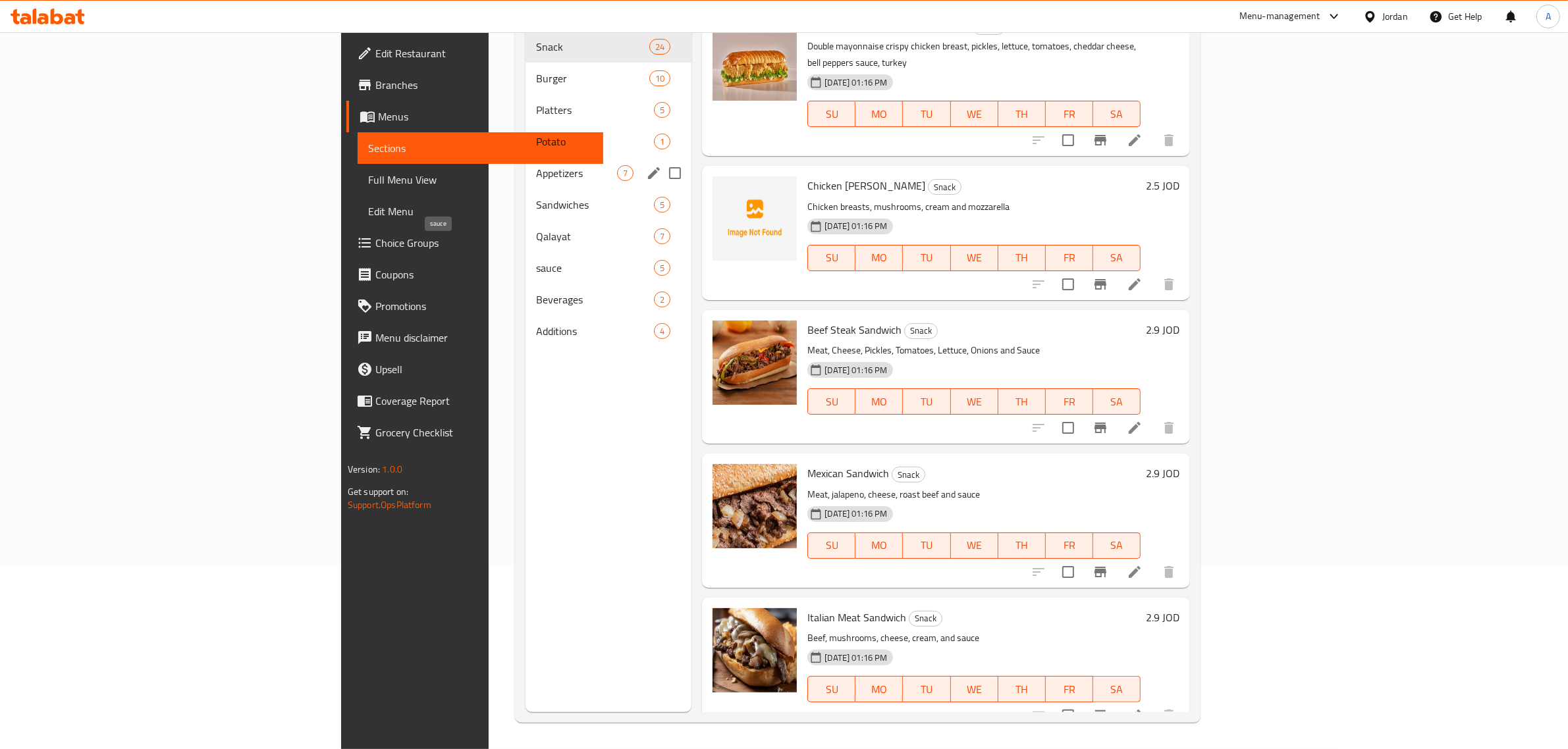
scroll to position [0, 0]
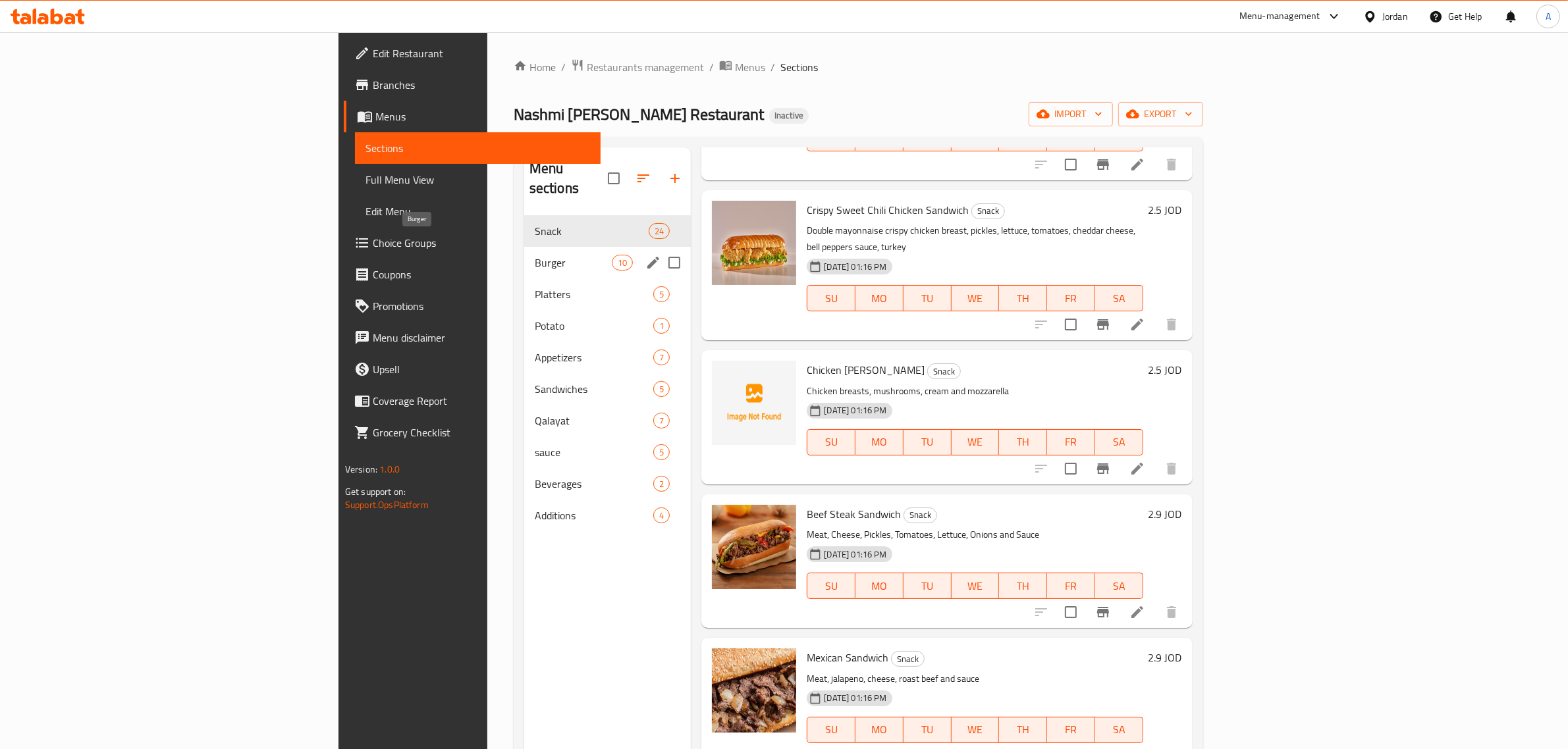
click at [535, 255] on span "Burger" at bounding box center [573, 263] width 77 height 16
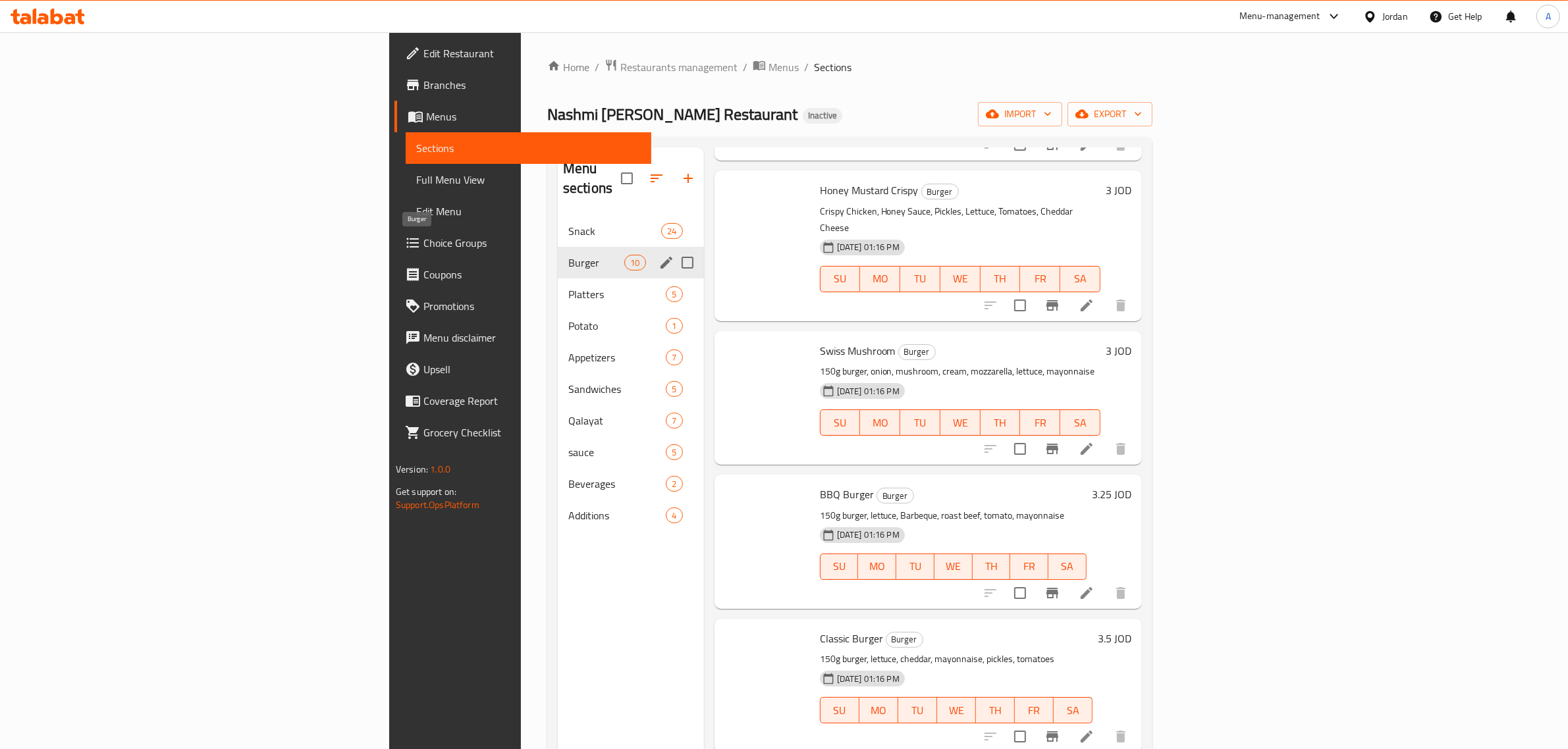
scroll to position [721, 0]
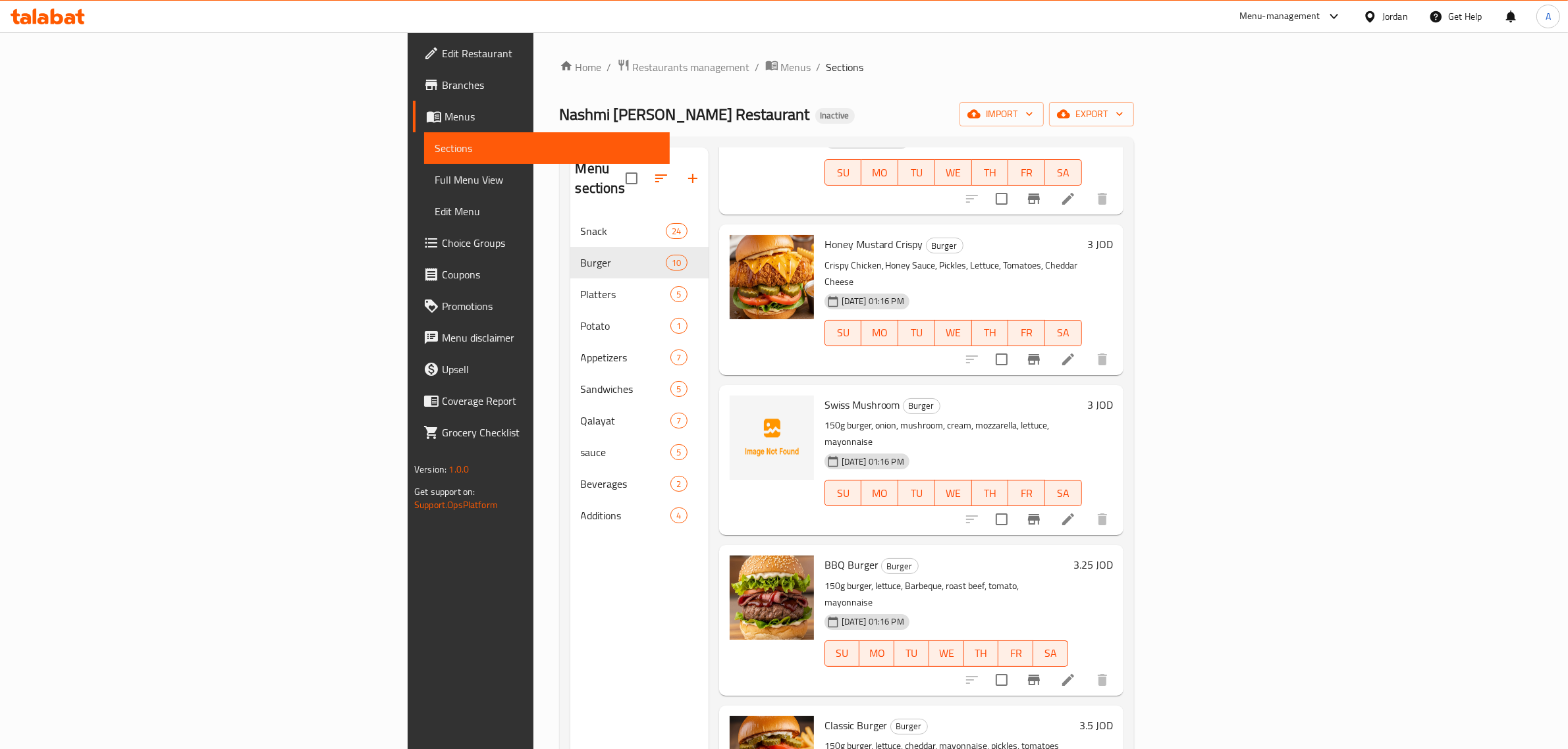
click at [1001, 545] on div "BBQ Burger Burger 150g burger, lettuce, Barbeque, roast beef, tomato, mayonnais…" at bounding box center [921, 620] width 404 height 150
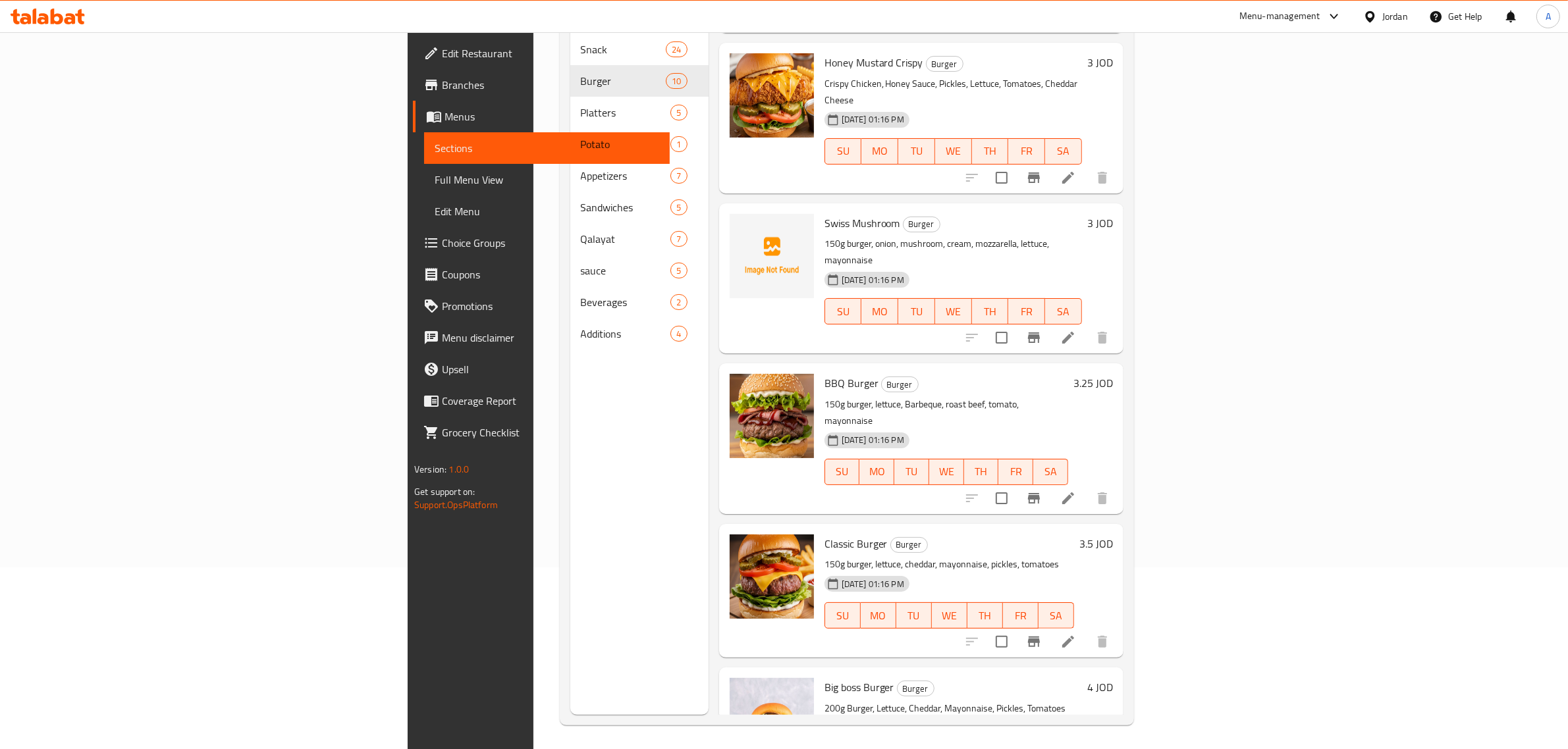
scroll to position [185, 0]
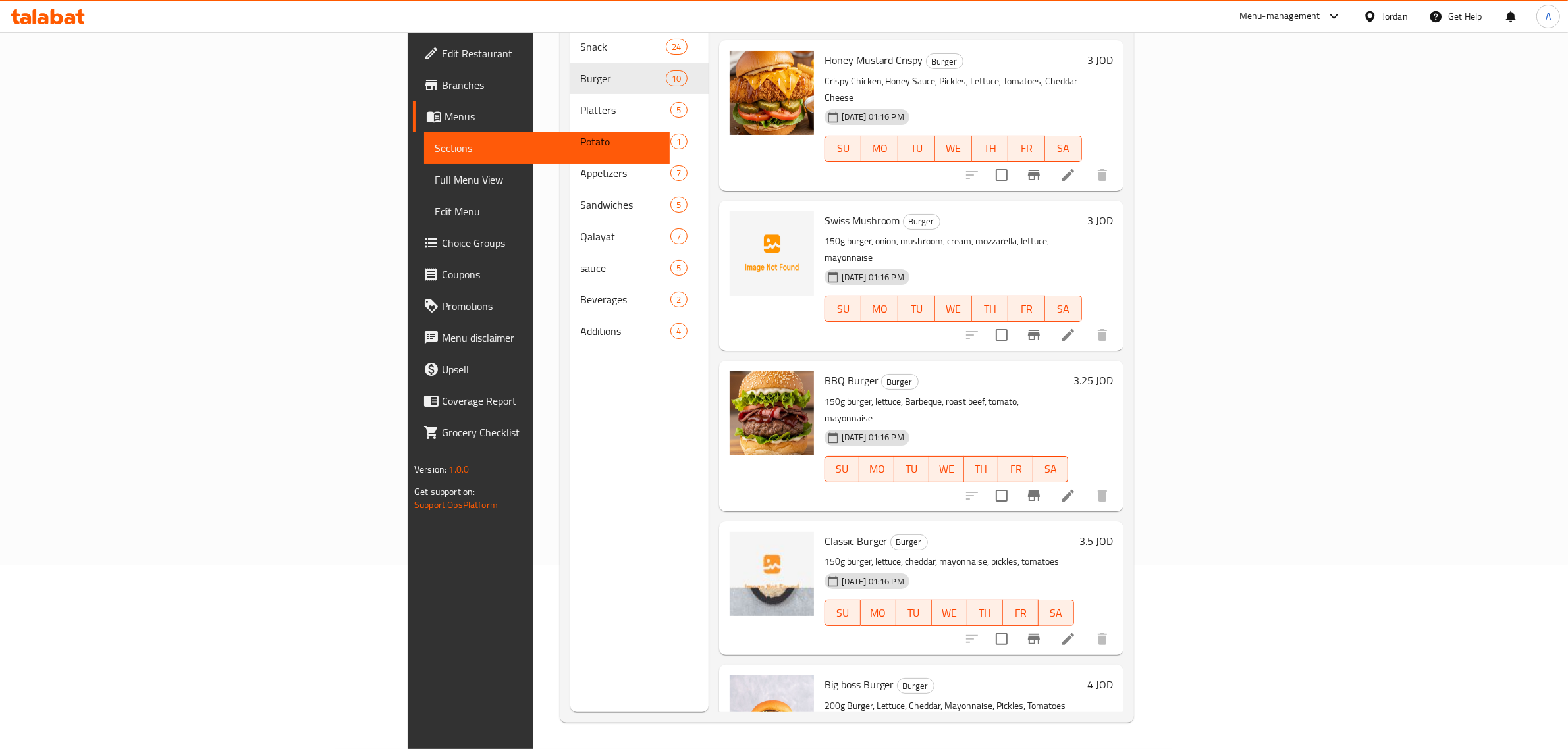
click at [891, 554] on p "150g burger, lettuce, cheddar, mayonnaise, pickles, tomatoes" at bounding box center [949, 562] width 250 height 17
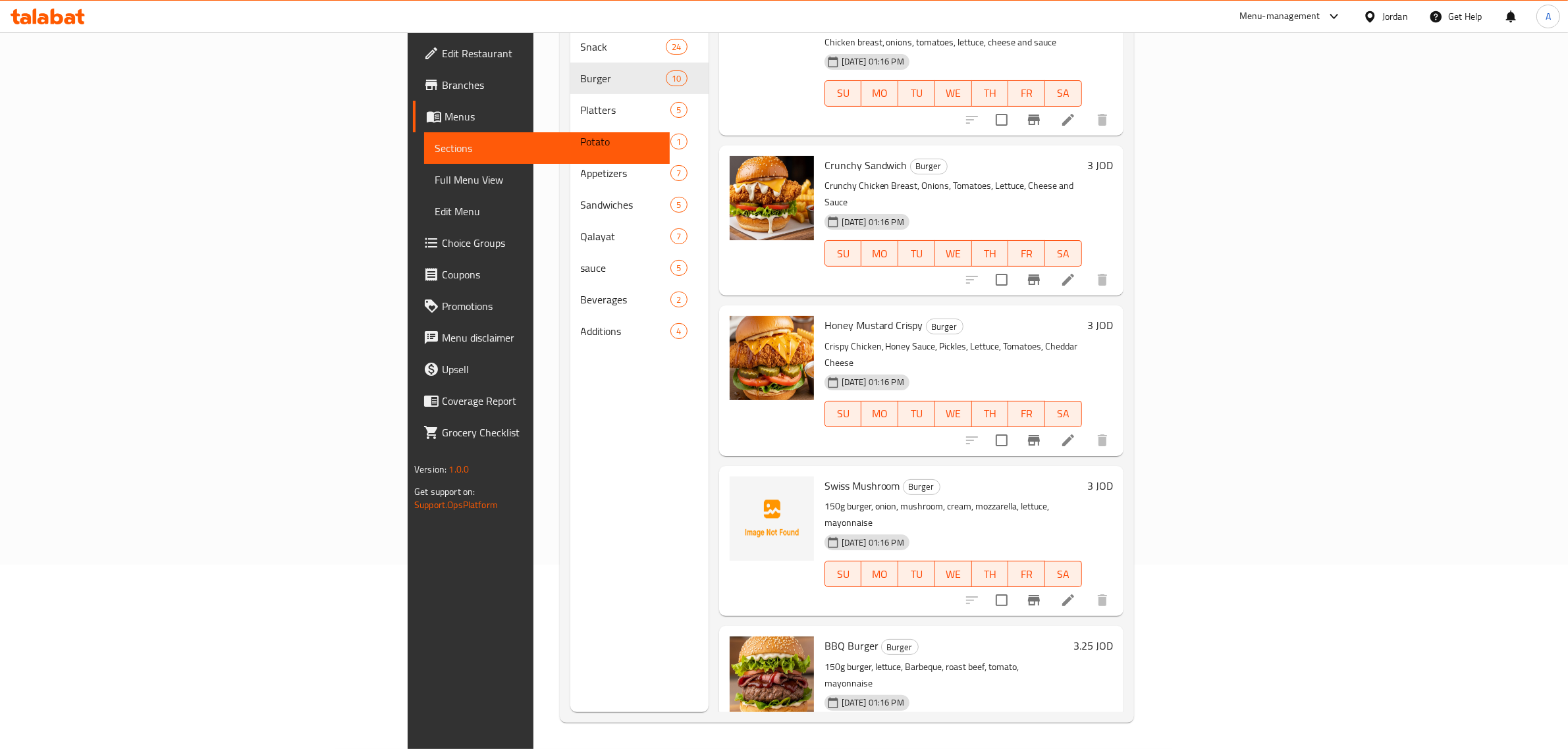
scroll to position [392, 0]
